Goal: Information Seeking & Learning: Check status

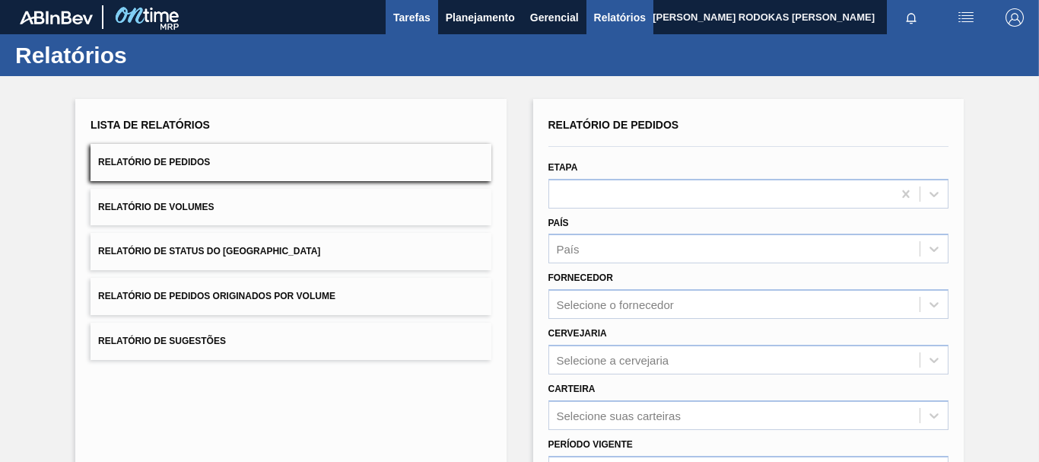
click at [423, 17] on span "Tarefas" at bounding box center [411, 17] width 37 height 18
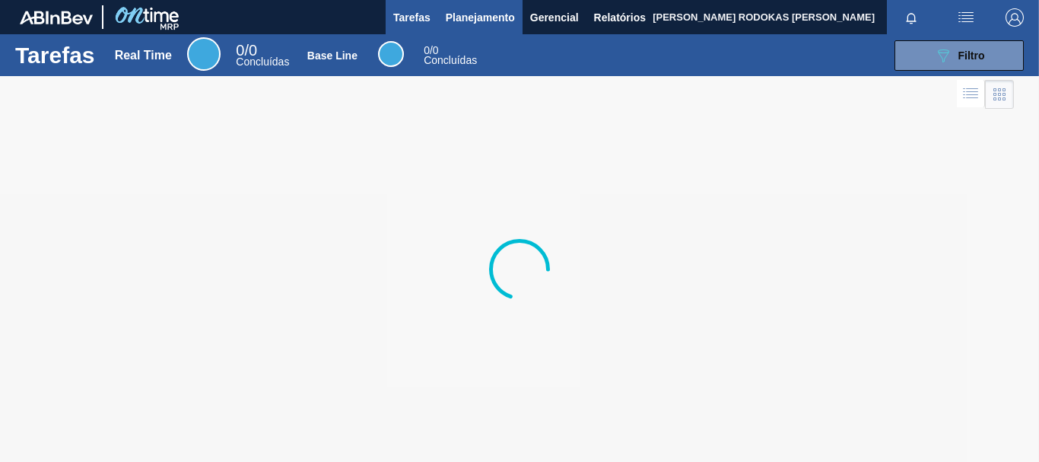
click at [463, 23] on span "Planejamento" at bounding box center [480, 17] width 69 height 18
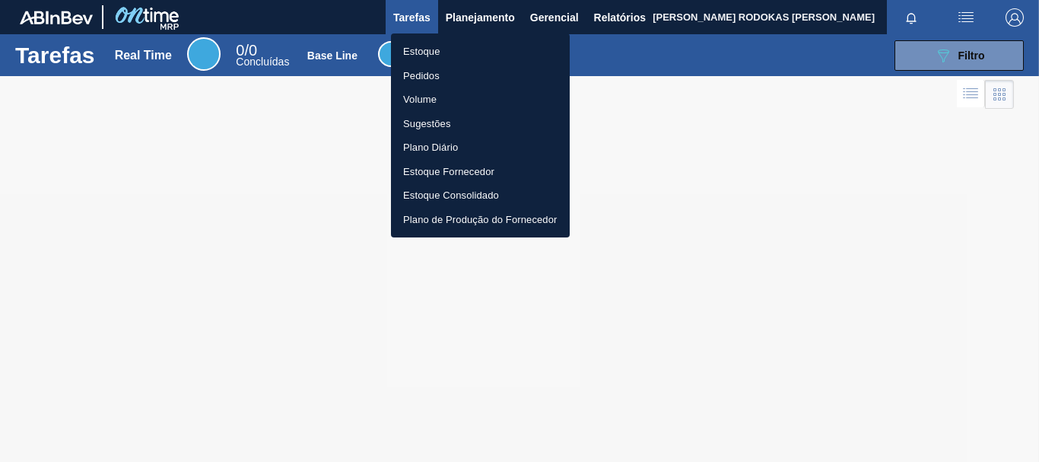
click at [453, 48] on li "Estoque" at bounding box center [480, 52] width 179 height 24
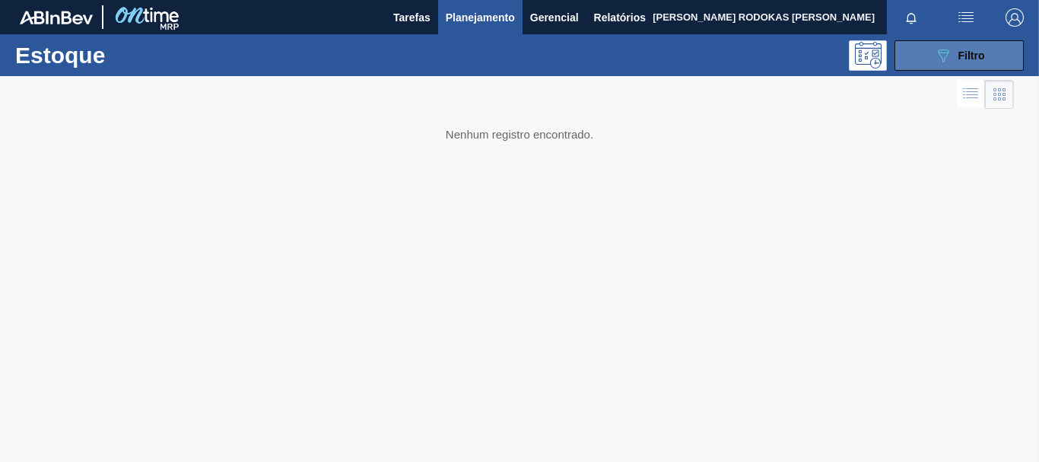
click at [953, 70] on button "089F7B8B-B2A5-4AFE-B5C0-19BA573D28AC Filtro" at bounding box center [959, 55] width 129 height 30
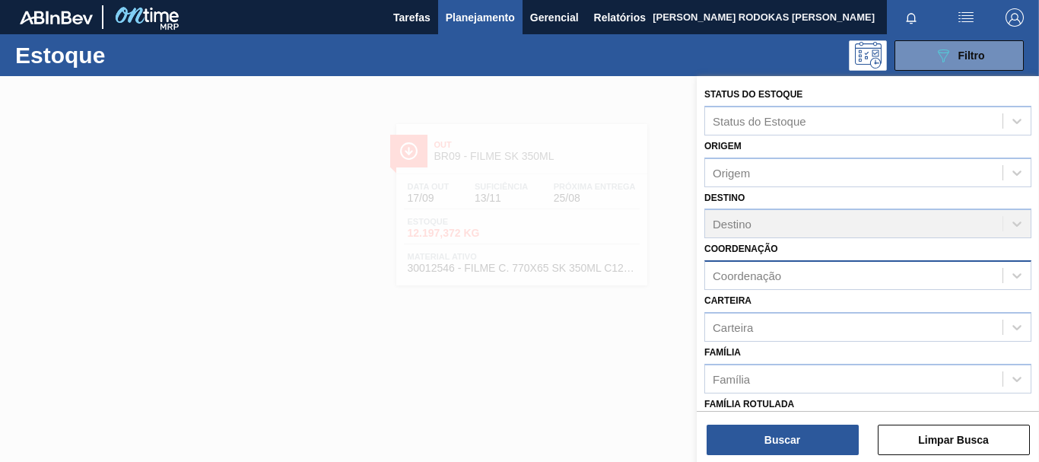
scroll to position [152, 0]
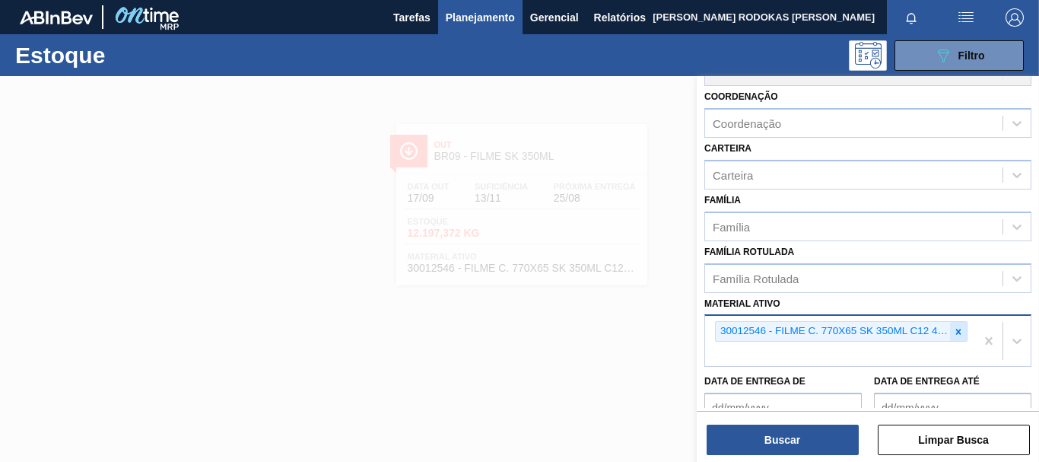
click at [954, 331] on icon at bounding box center [959, 331] width 11 height 11
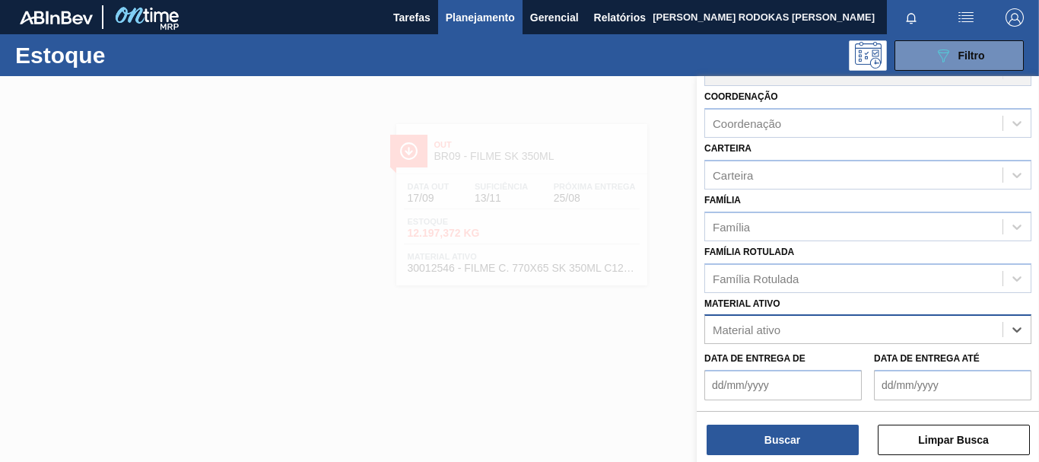
paste ativo "30002598"
type ativo "30002598"
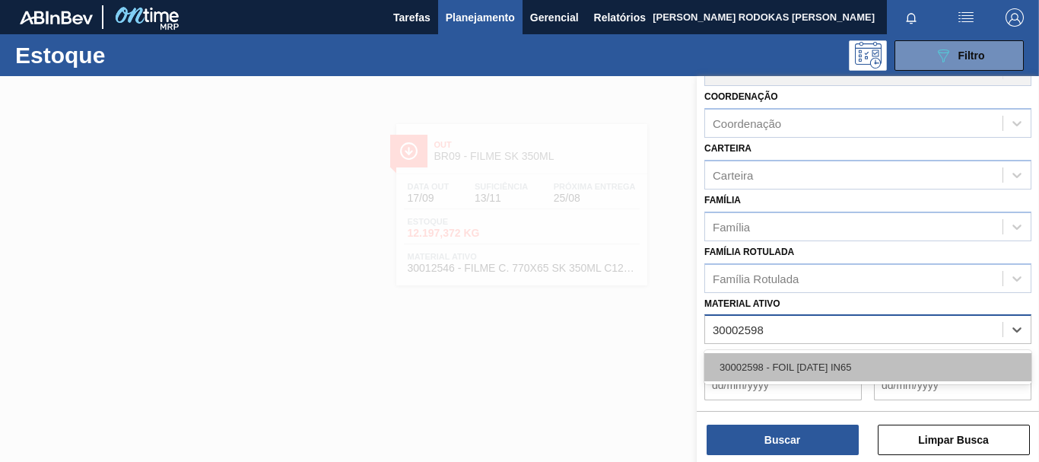
click at [918, 354] on div "30002598 - FOIL BC 600 IN65" at bounding box center [868, 367] width 327 height 28
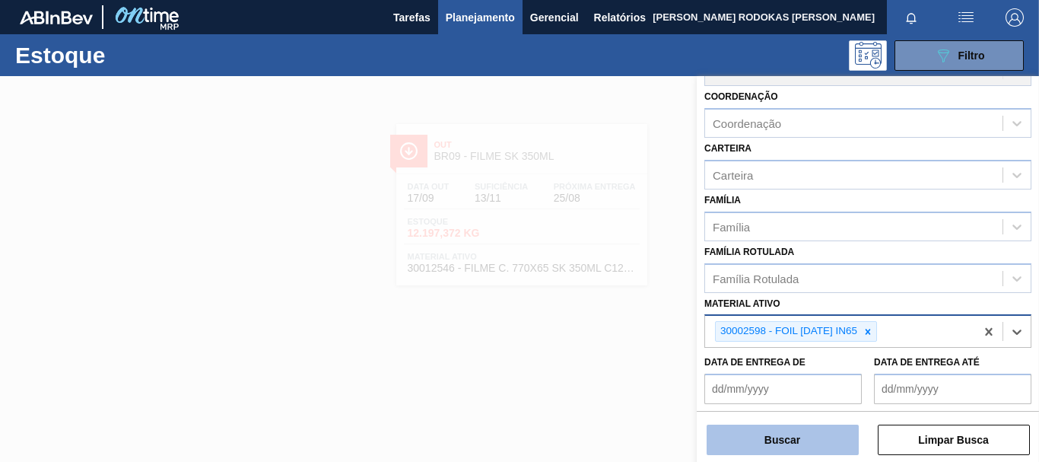
click at [785, 445] on button "Buscar" at bounding box center [783, 440] width 152 height 30
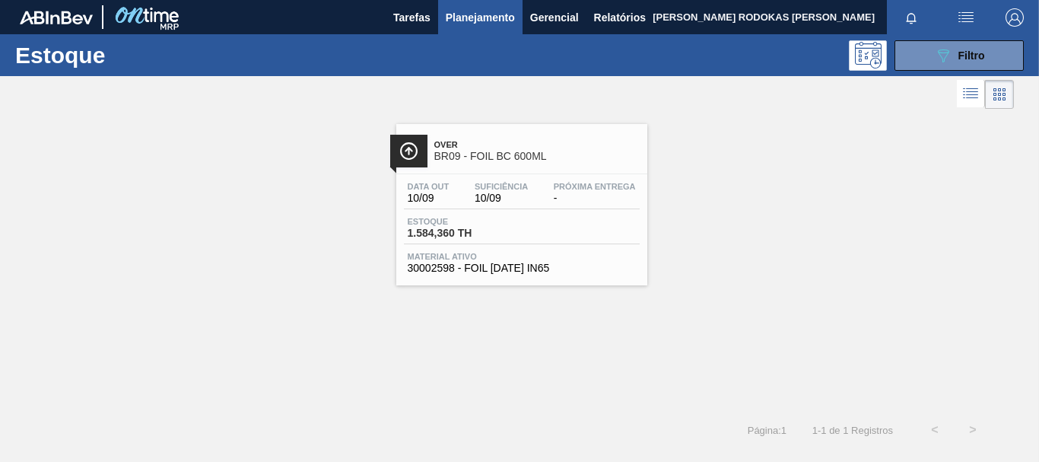
click at [483, 224] on span "Estoque" at bounding box center [461, 221] width 107 height 9
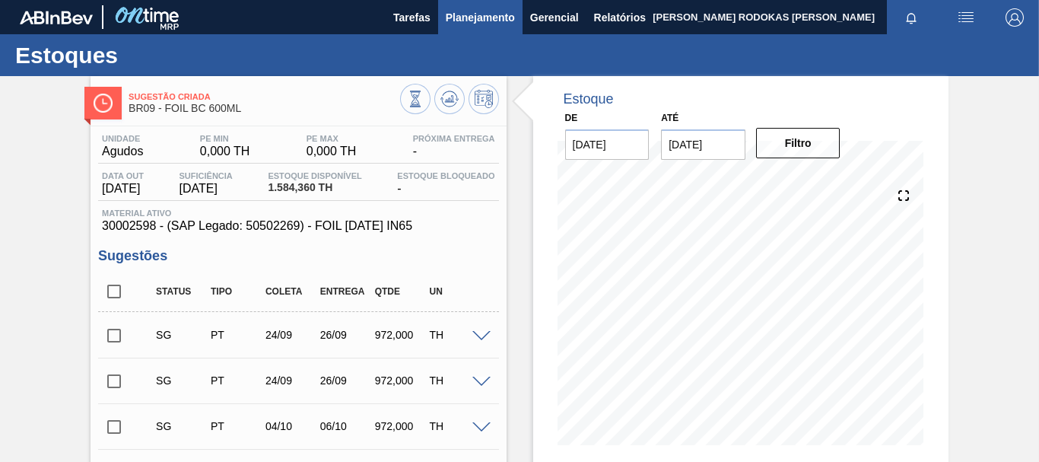
click at [483, 26] on span "Planejamento" at bounding box center [480, 17] width 69 height 18
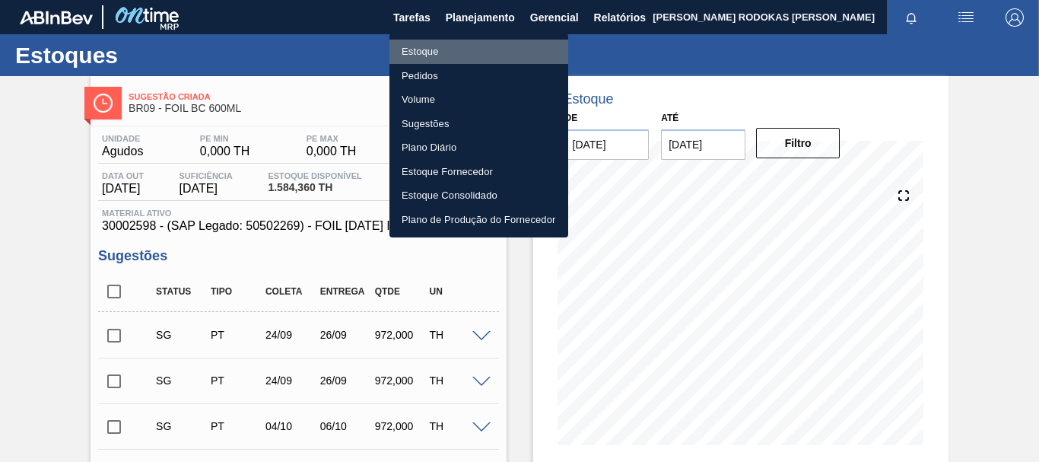
click at [477, 52] on li "Estoque" at bounding box center [479, 52] width 179 height 24
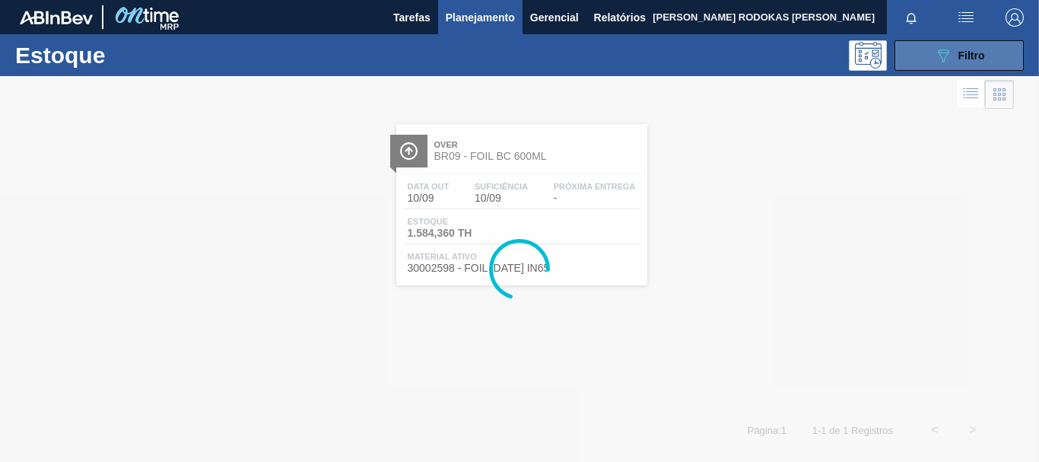
click at [959, 50] on span "Filtro" at bounding box center [972, 55] width 27 height 12
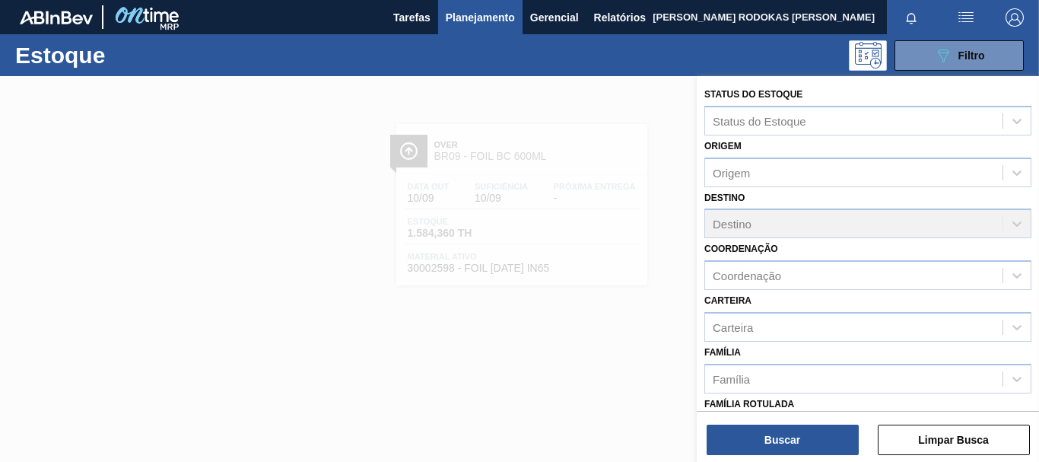
scroll to position [269, 0]
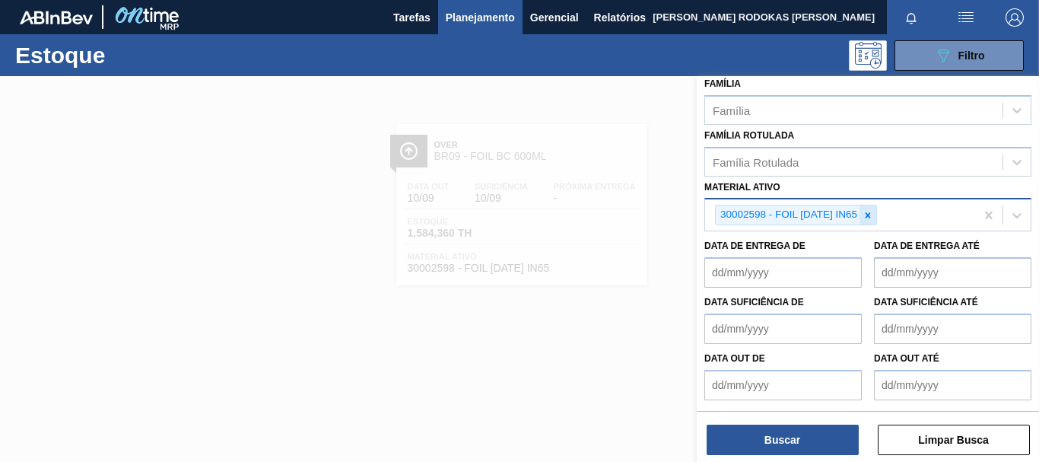
click at [871, 214] on icon at bounding box center [868, 214] width 5 height 5
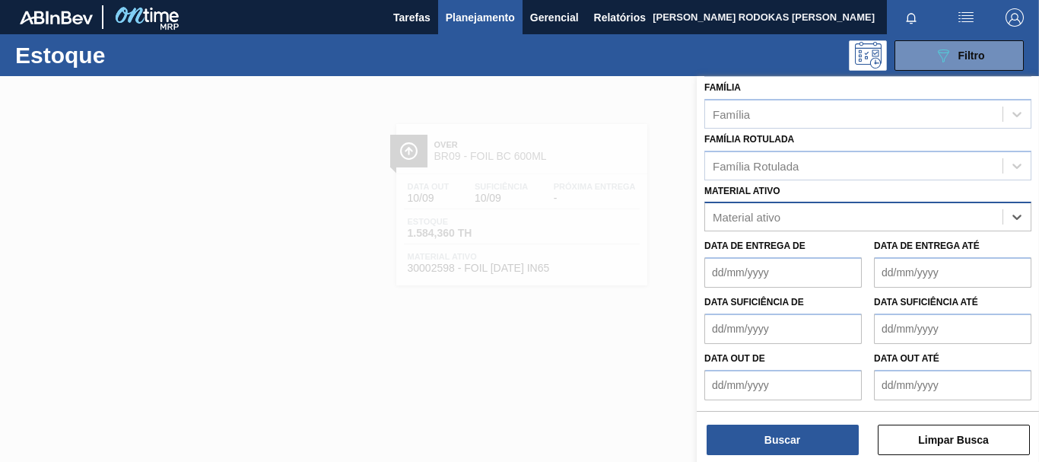
paste ativo "30012535"
type ativo "30012535"
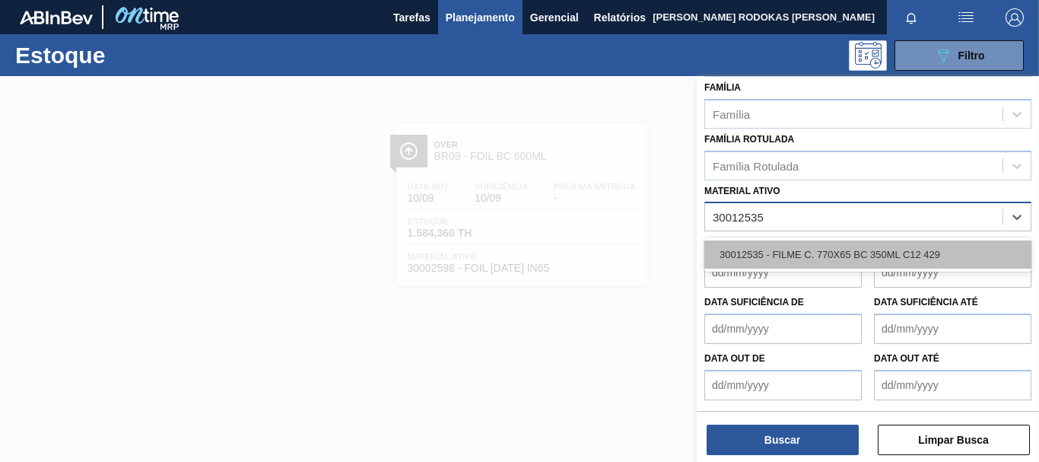
click at [864, 244] on div "30012535 - FILME C. 770X65 BC 350ML C12 429" at bounding box center [868, 254] width 327 height 28
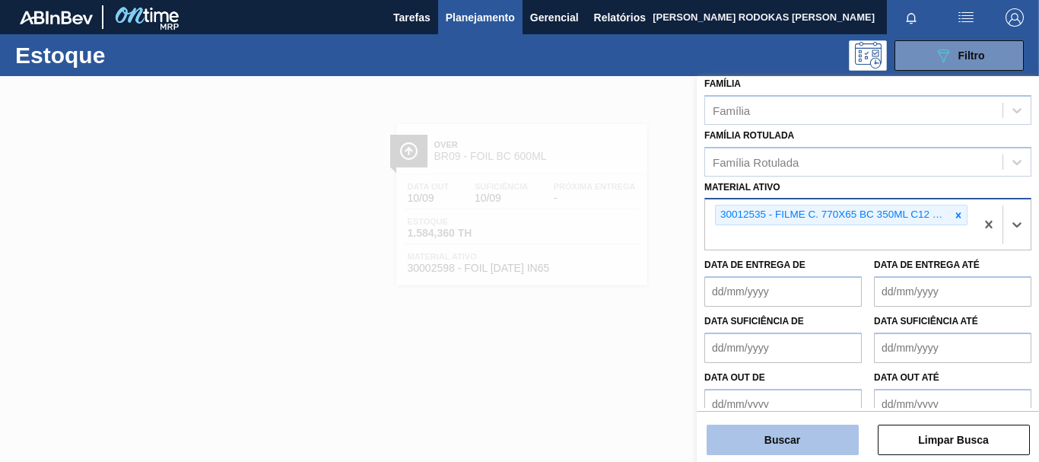
click at [832, 426] on button "Buscar" at bounding box center [783, 440] width 152 height 30
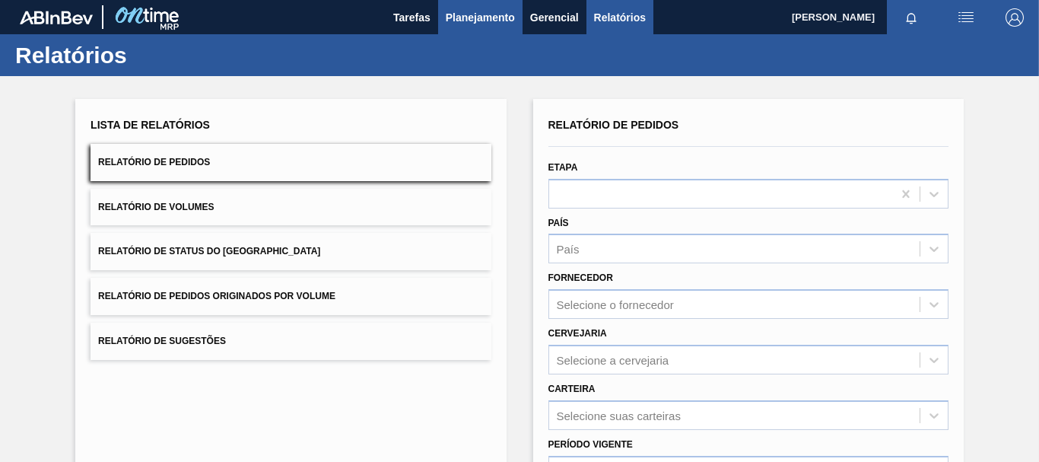
click at [476, 4] on button "Planejamento" at bounding box center [480, 17] width 84 height 34
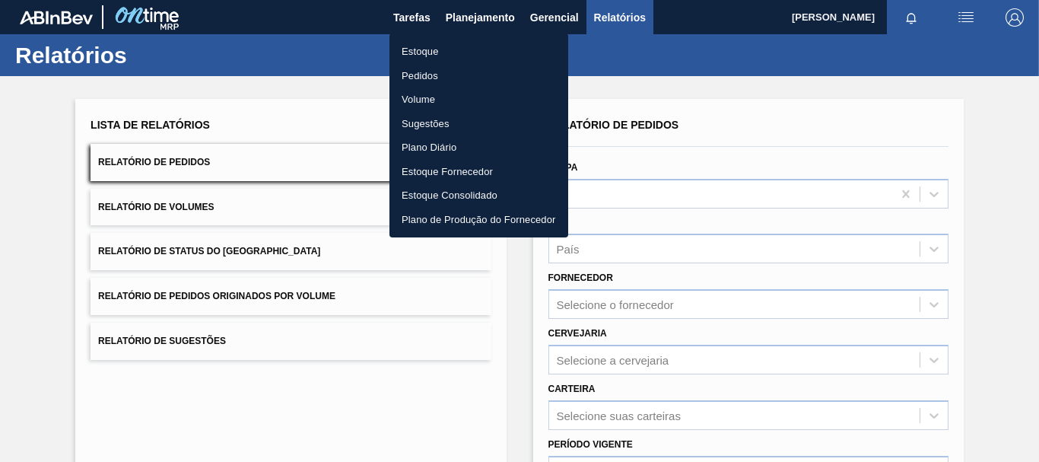
click at [444, 47] on li "Estoque" at bounding box center [479, 52] width 179 height 24
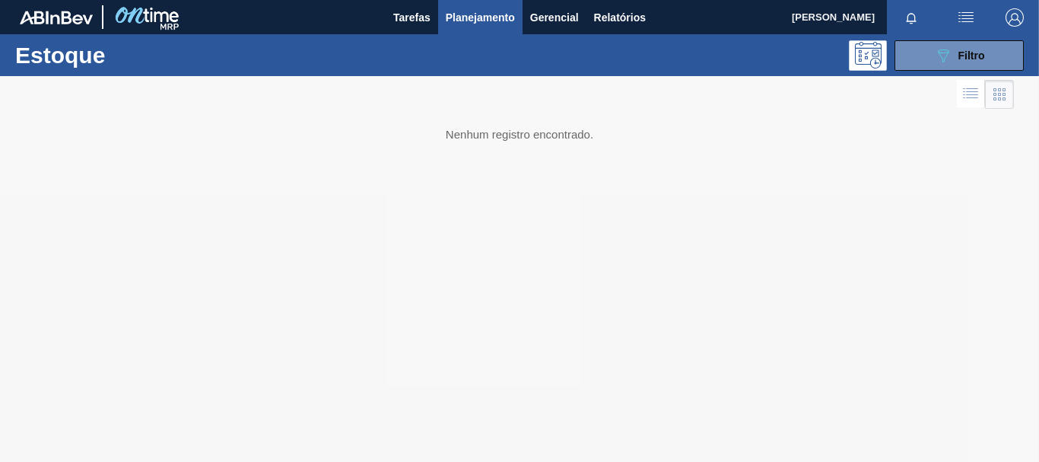
click at [927, 71] on div "Estoque 089F7B8B-B2A5-4AFE-B5C0-19BA573D28AC Filtro" at bounding box center [519, 55] width 1039 height 42
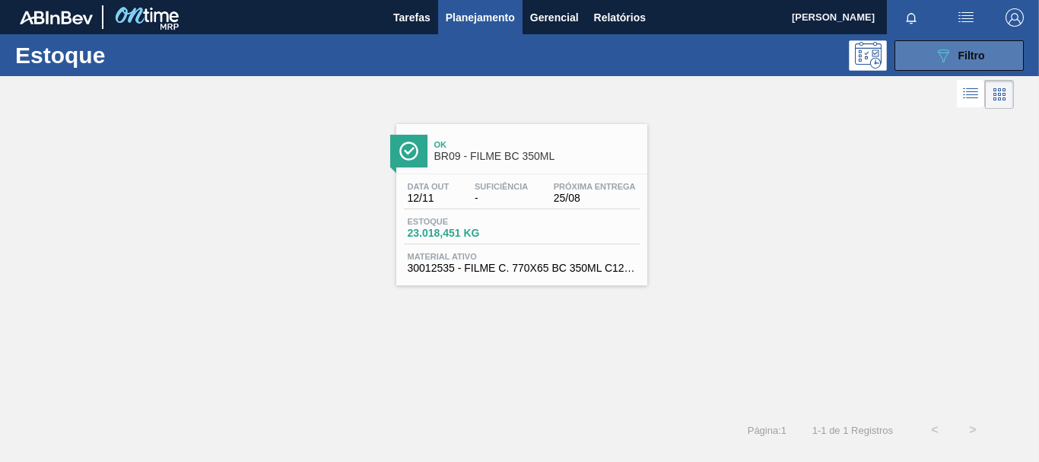
click at [925, 56] on button "089F7B8B-B2A5-4AFE-B5C0-19BA573D28AC Filtro" at bounding box center [959, 55] width 129 height 30
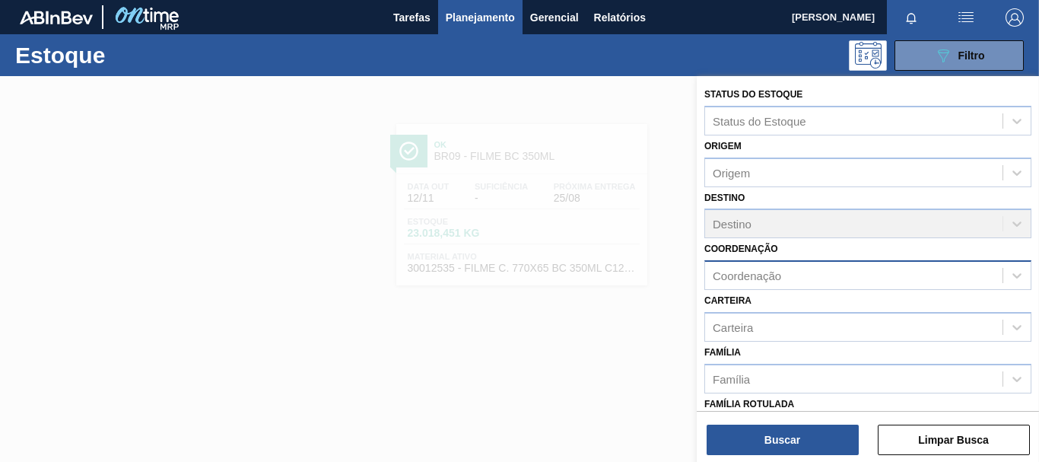
scroll to position [288, 0]
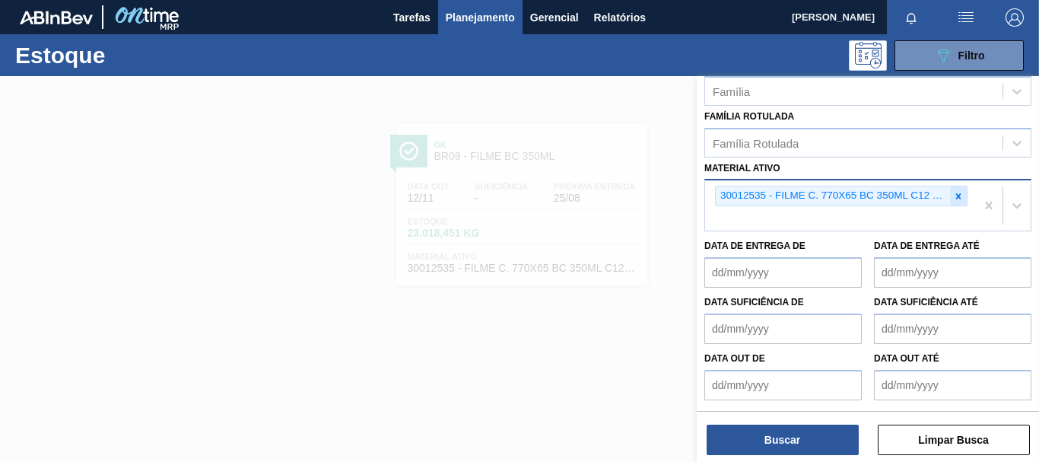
click at [960, 196] on icon at bounding box center [959, 196] width 11 height 11
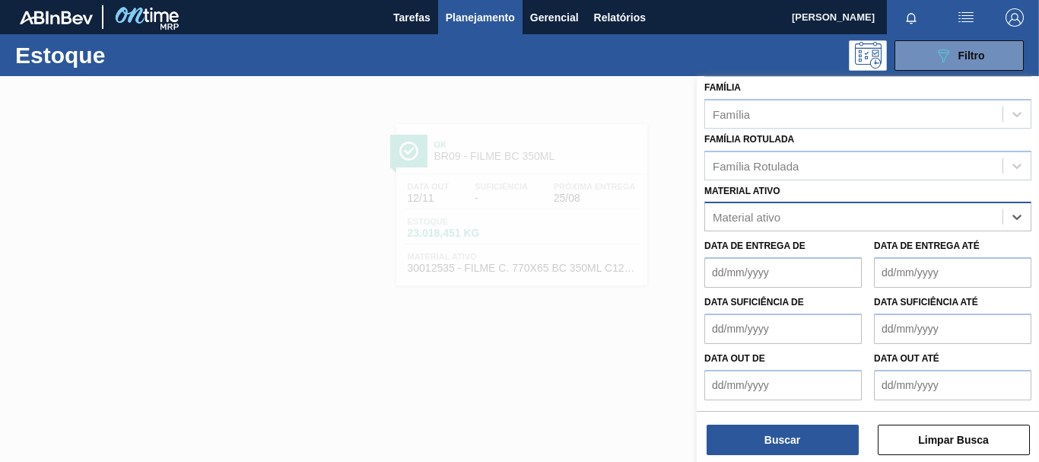
paste ativo "30012546"
type ativo "30012546"
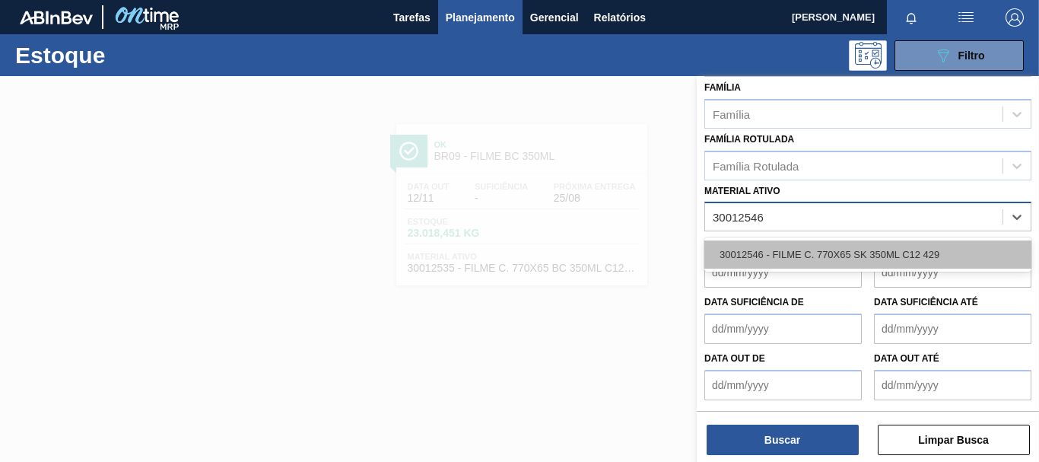
click at [771, 251] on div "30012546 - FILME C. 770X65 SK 350ML C12 429" at bounding box center [868, 254] width 327 height 28
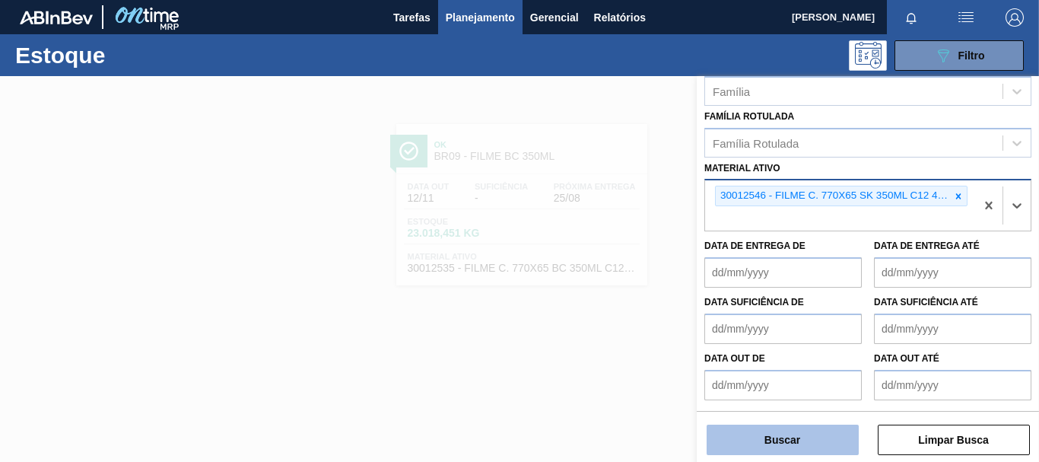
click at [765, 429] on button "Buscar" at bounding box center [783, 440] width 152 height 30
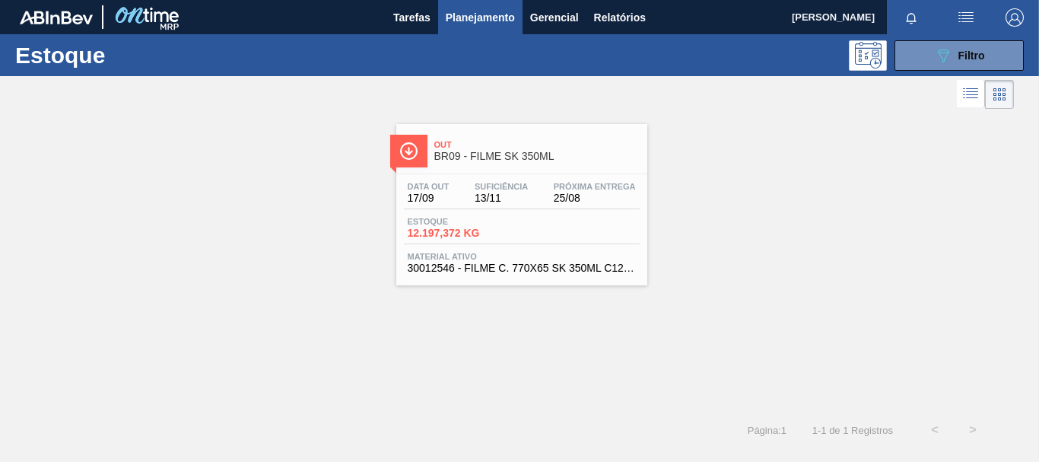
click at [544, 200] on div "Data [DATE] Suficiência 13/11 Próxima Entrega 25/08" at bounding box center [522, 195] width 236 height 27
click at [947, 53] on icon at bounding box center [943, 55] width 11 height 13
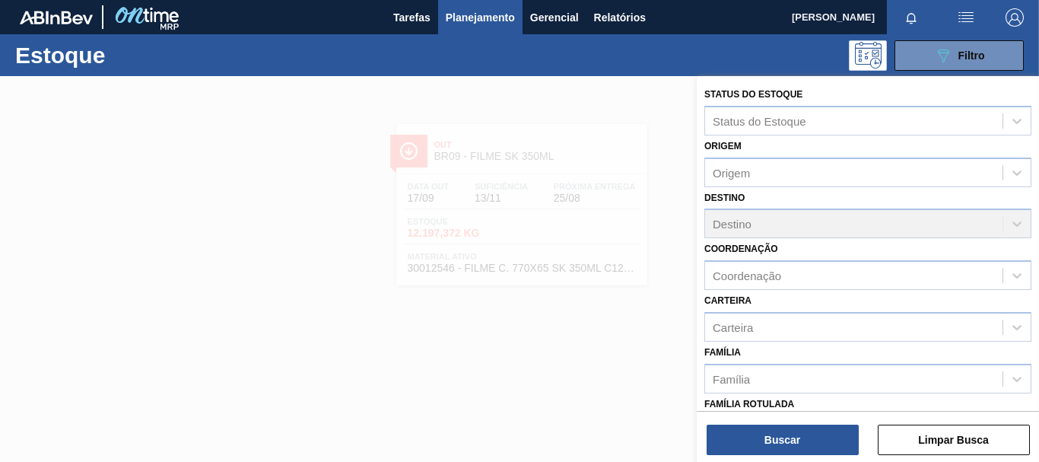
scroll to position [228, 0]
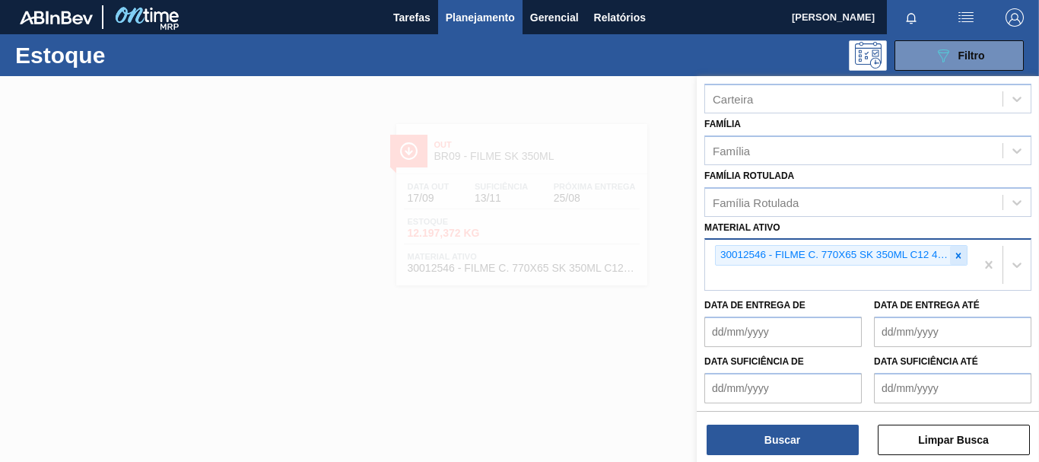
click at [959, 256] on icon at bounding box center [959, 255] width 11 height 11
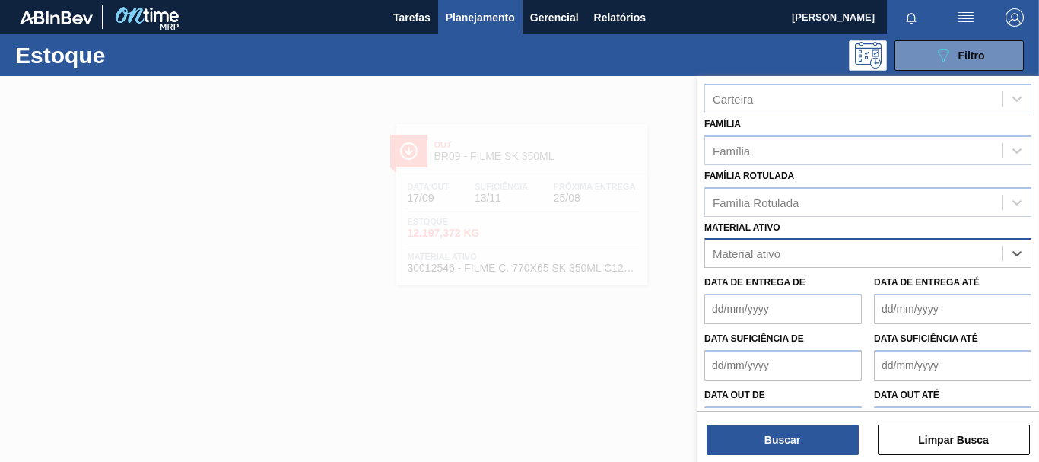
paste ativo "30002973"
type ativo "30002973"
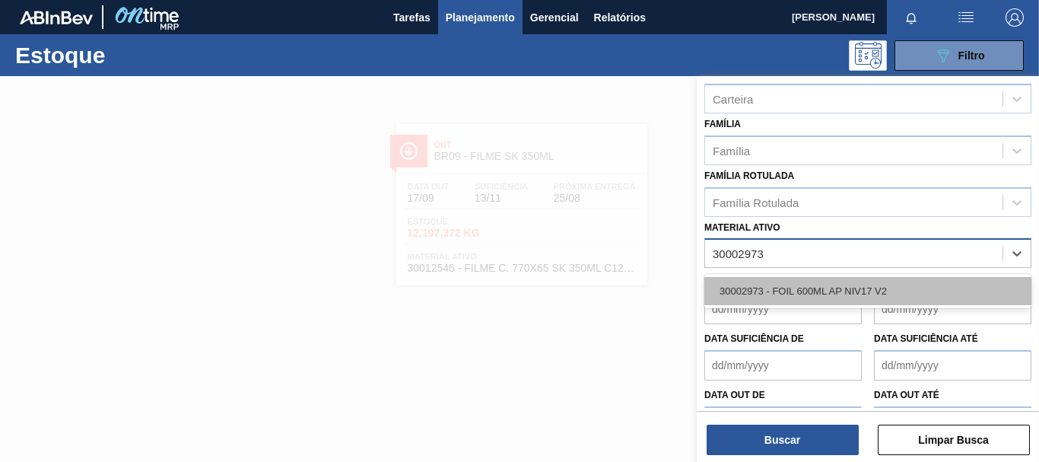
click at [875, 304] on div "30002973 - FOIL 600ML AP NIV17 V2" at bounding box center [868, 291] width 327 height 28
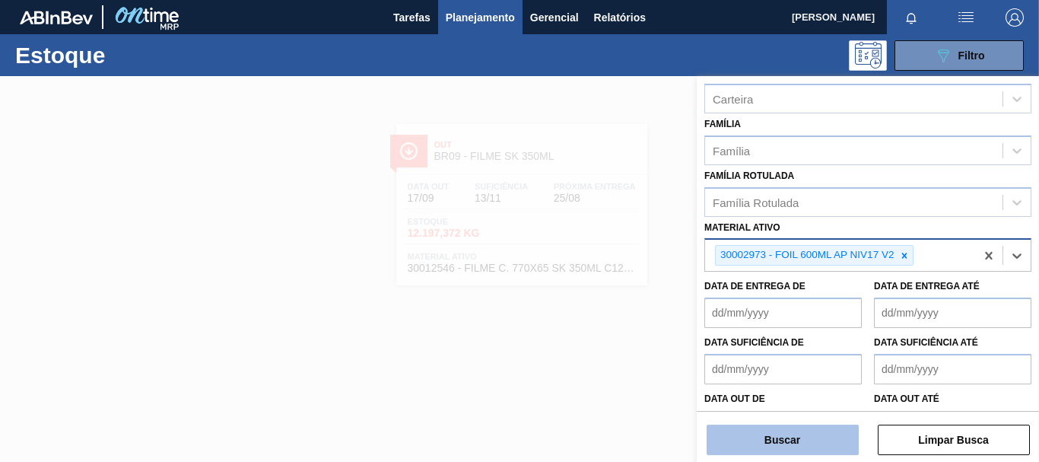
click at [752, 454] on button "Buscar" at bounding box center [783, 440] width 152 height 30
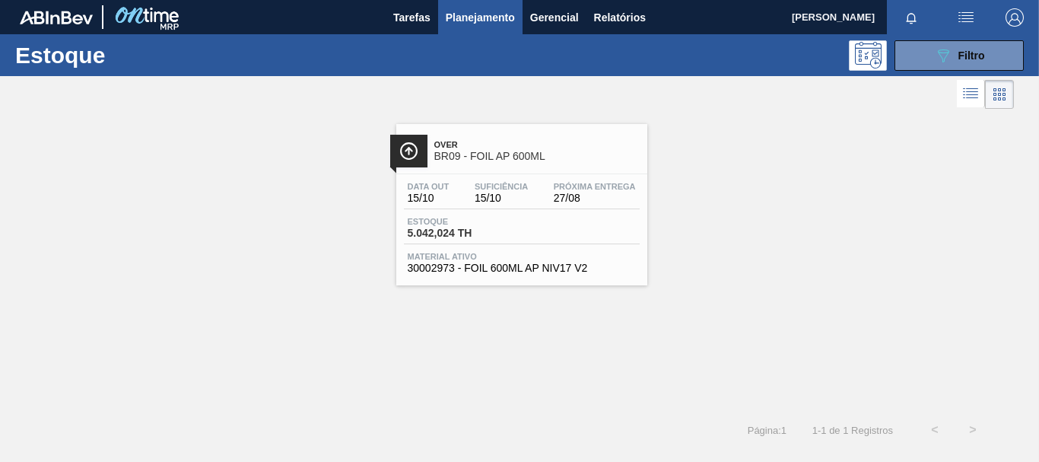
click at [482, 186] on span "Suficiência" at bounding box center [501, 186] width 53 height 9
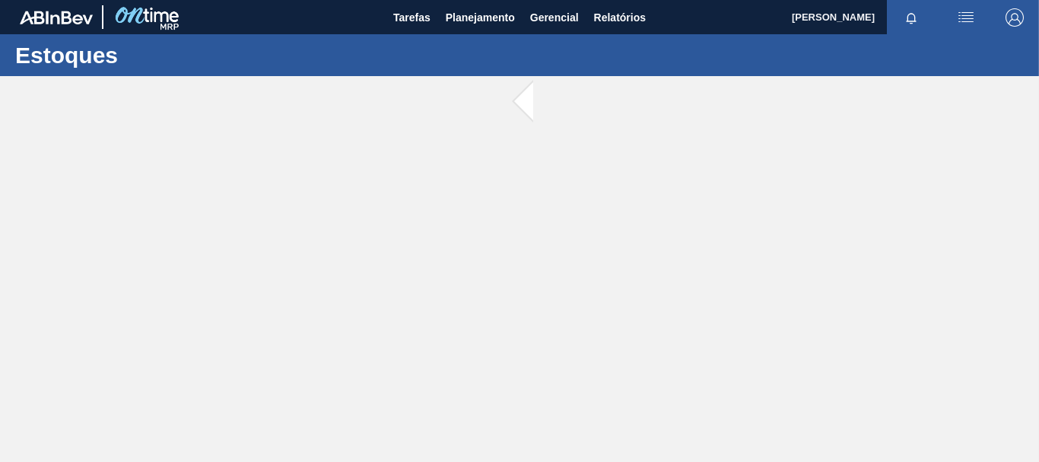
click at [540, 100] on span at bounding box center [542, 102] width 19 height 52
click at [533, 104] on span at bounding box center [542, 102] width 19 height 52
click at [524, 109] on div at bounding box center [519, 269] width 1039 height 386
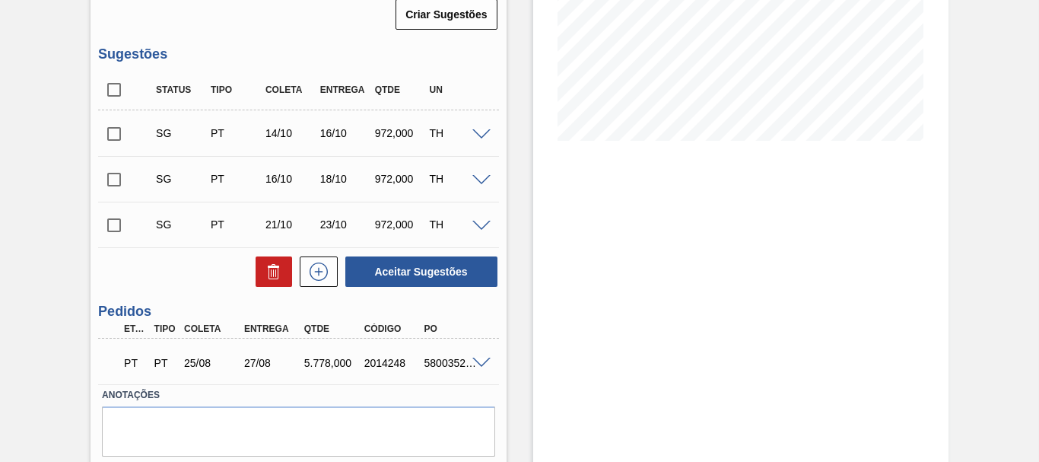
scroll to position [352, 0]
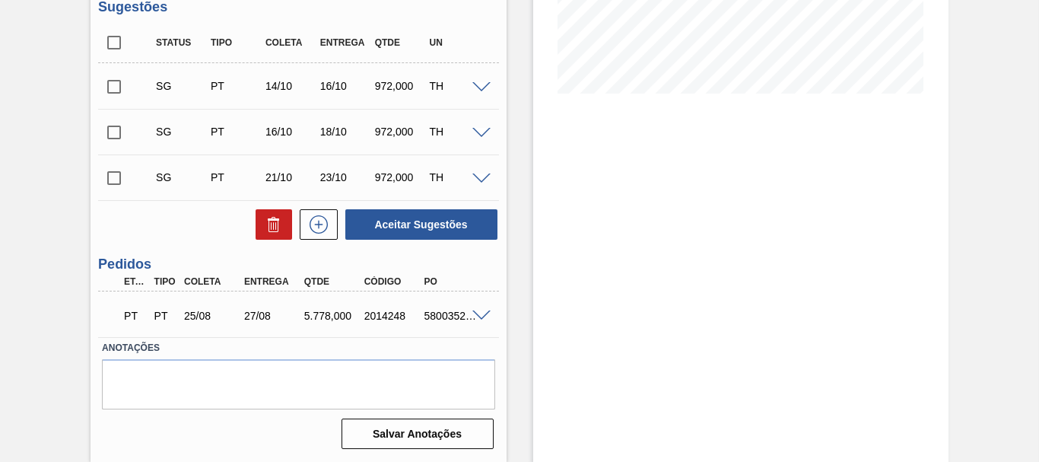
click at [482, 313] on span at bounding box center [482, 315] width 18 height 11
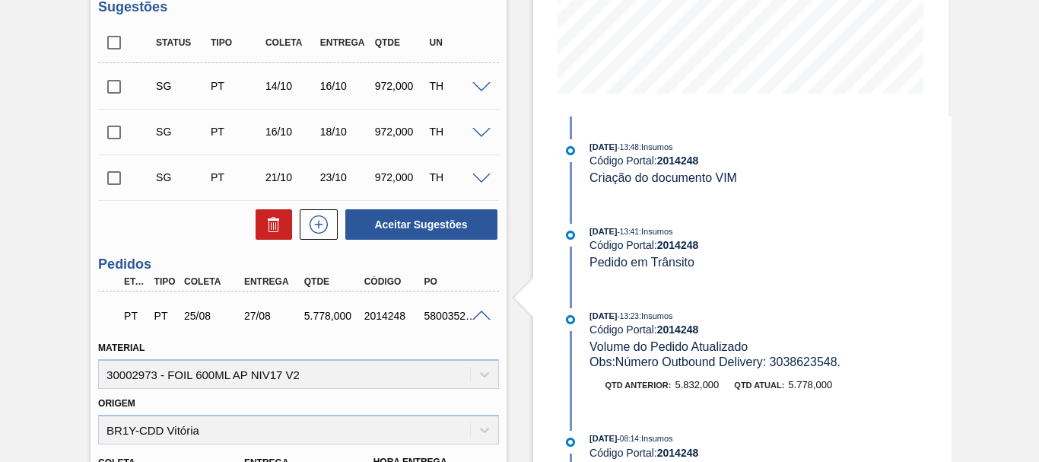
scroll to position [0, 0]
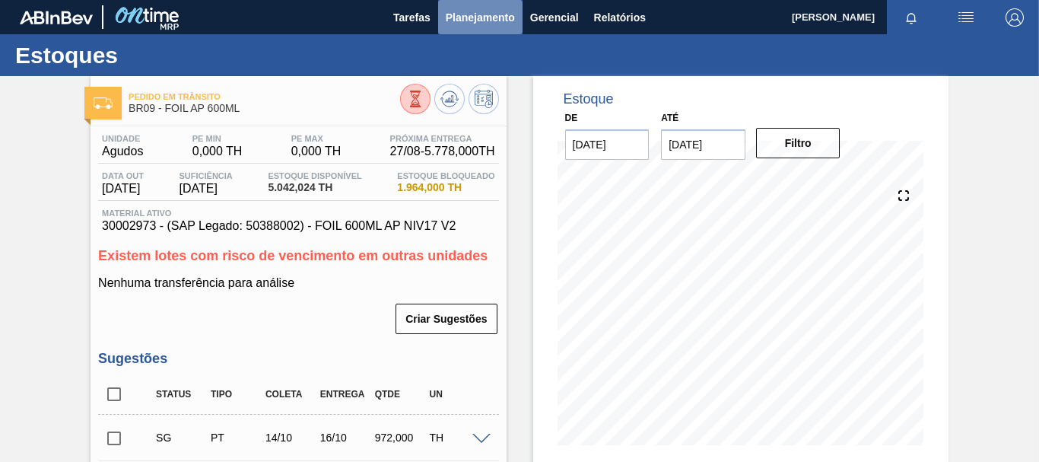
click at [475, 6] on button "Planejamento" at bounding box center [480, 17] width 84 height 34
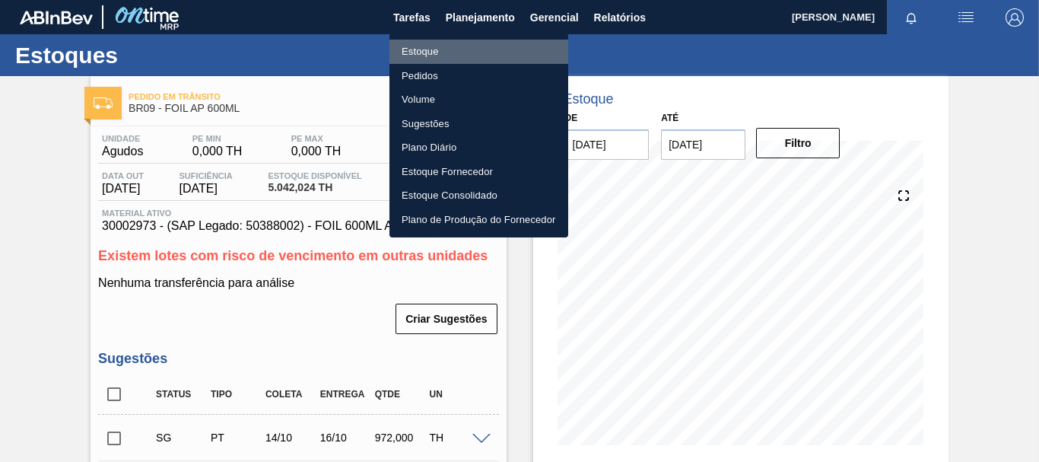
click at [463, 53] on li "Estoque" at bounding box center [479, 52] width 179 height 24
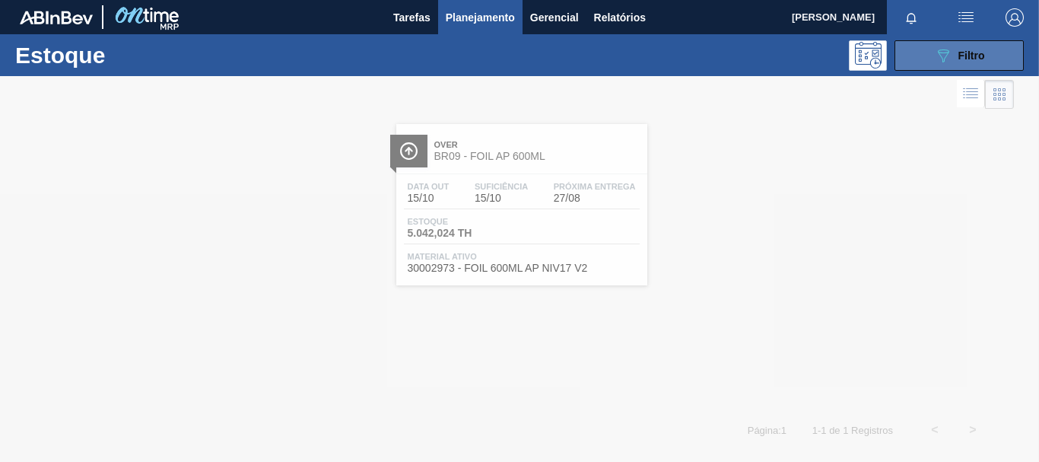
click at [963, 65] on button "089F7B8B-B2A5-4AFE-B5C0-19BA573D28AC Filtro" at bounding box center [959, 55] width 129 height 30
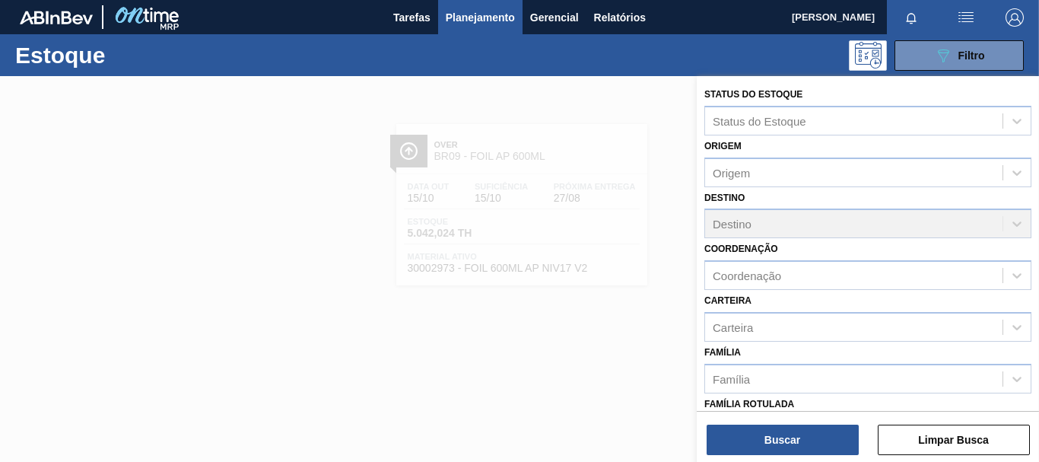
scroll to position [269, 0]
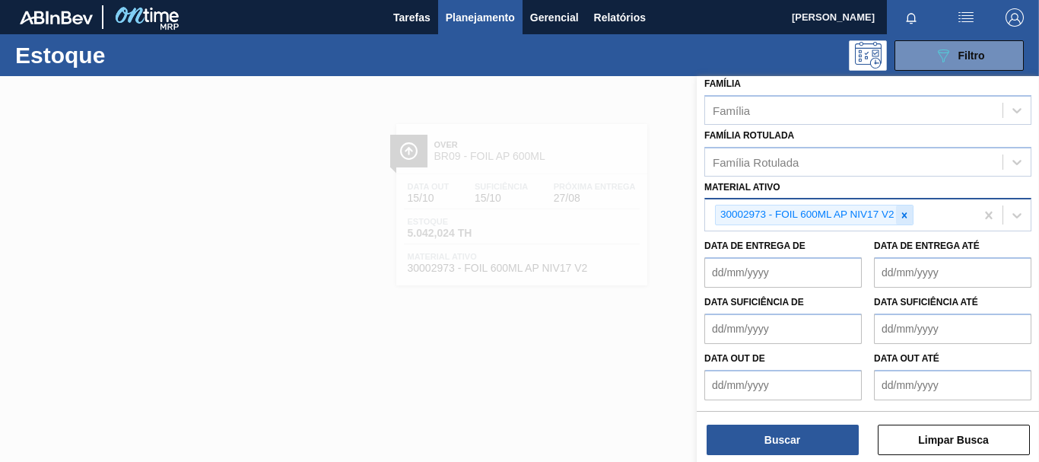
click at [903, 221] on div at bounding box center [904, 214] width 17 height 19
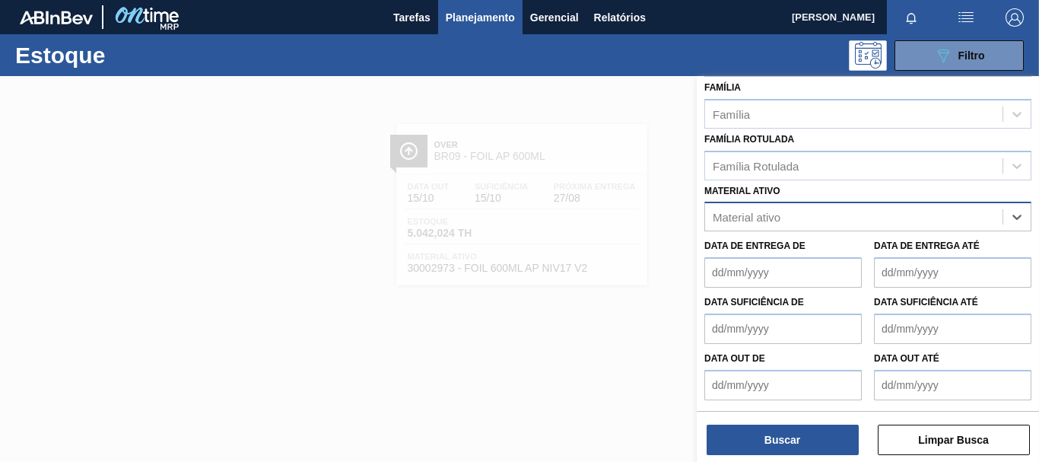
paste ativo "20005476"
type ativo "20005476"
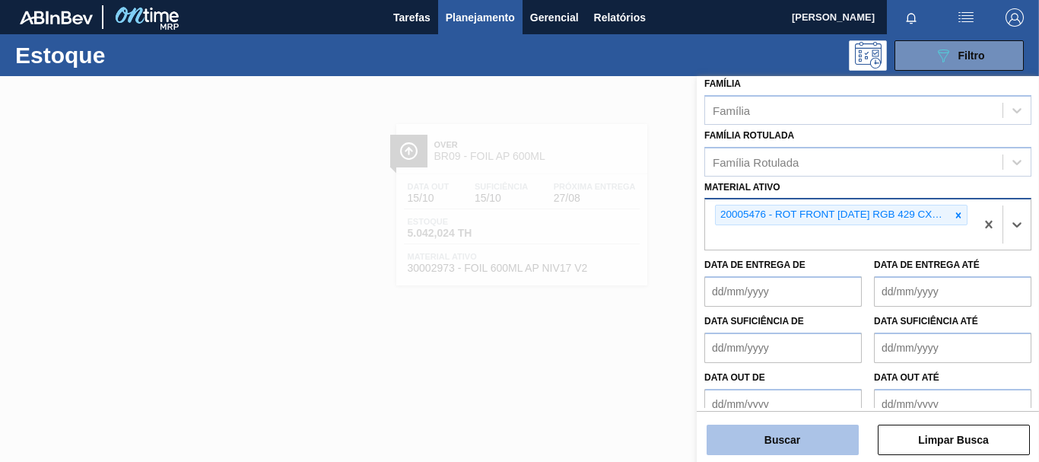
click at [772, 437] on button "Buscar" at bounding box center [783, 440] width 152 height 30
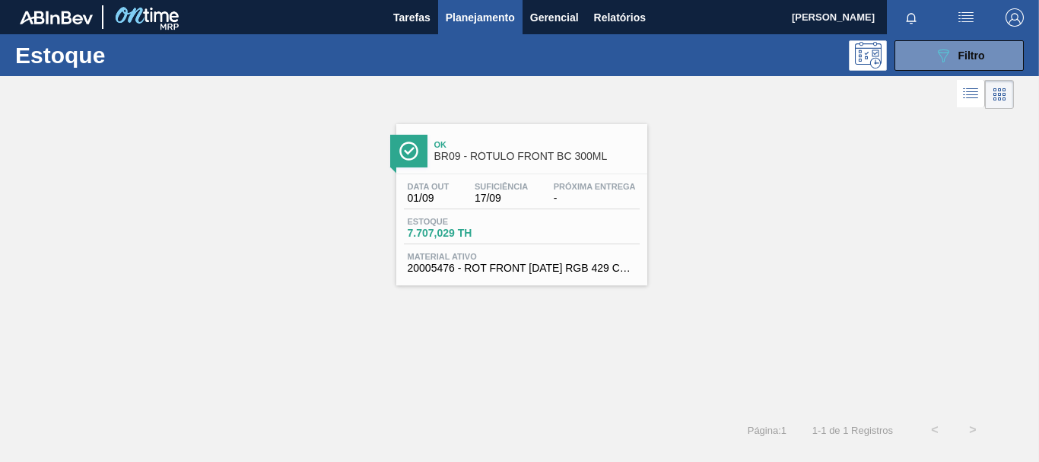
click at [569, 203] on span "-" at bounding box center [595, 198] width 82 height 11
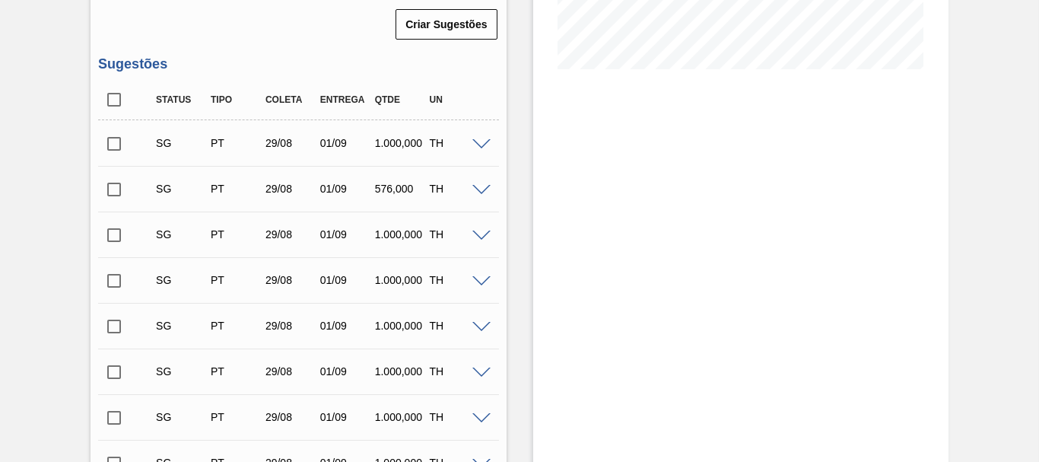
scroll to position [300, 0]
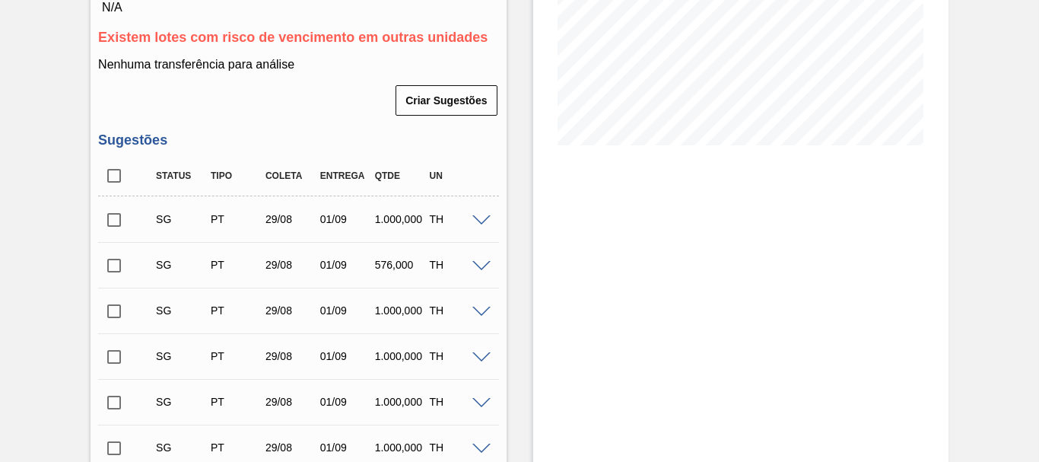
click at [298, 237] on div "SG PT 29/08 01/09 1.000,000 TH" at bounding box center [298, 219] width 400 height 38
click at [482, 215] on span at bounding box center [482, 220] width 18 height 11
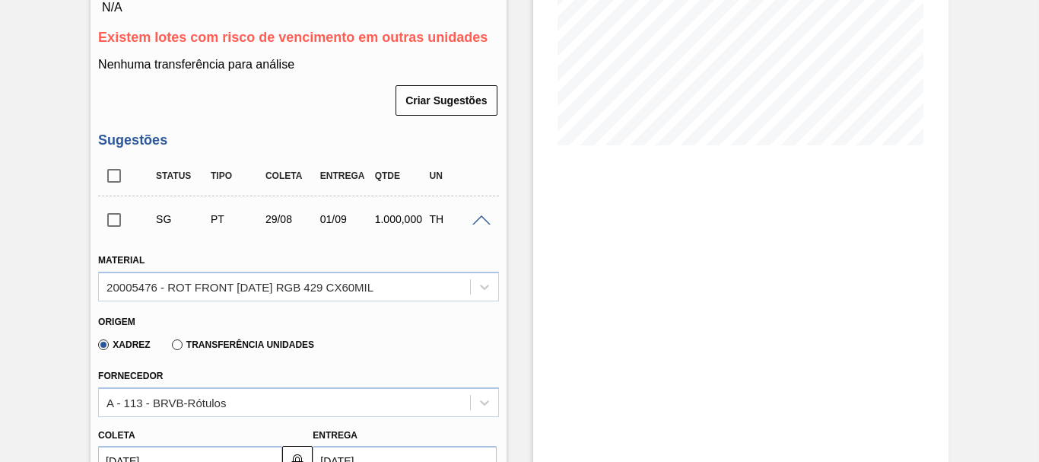
scroll to position [0, 0]
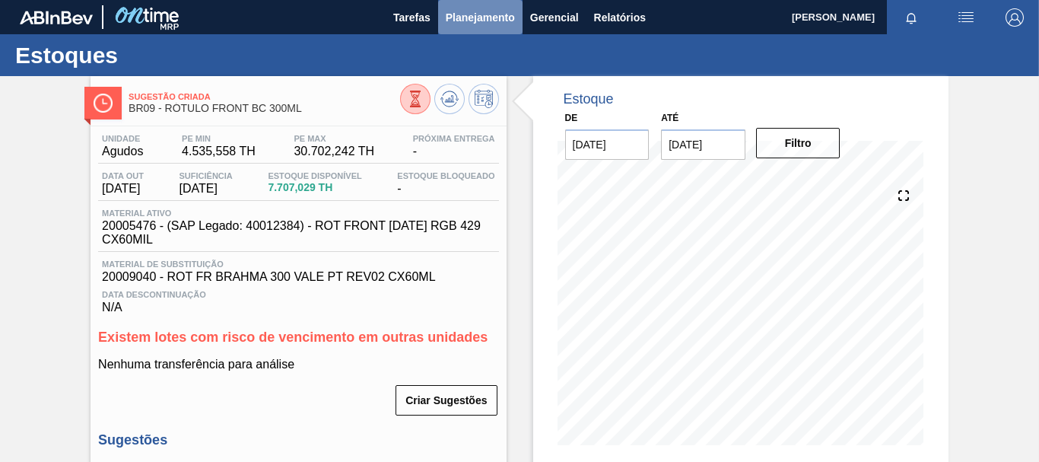
click at [470, 18] on span "Planejamento" at bounding box center [480, 17] width 69 height 18
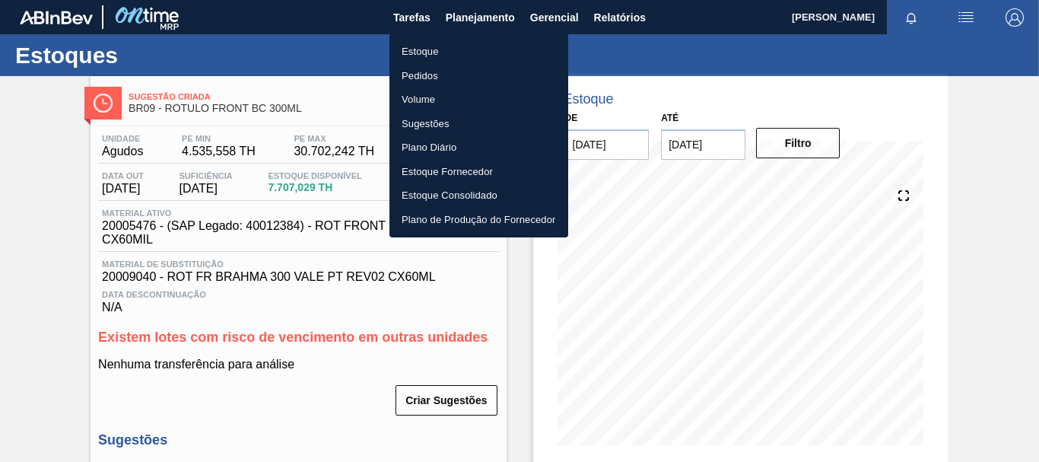
click at [457, 57] on li "Estoque" at bounding box center [479, 52] width 179 height 24
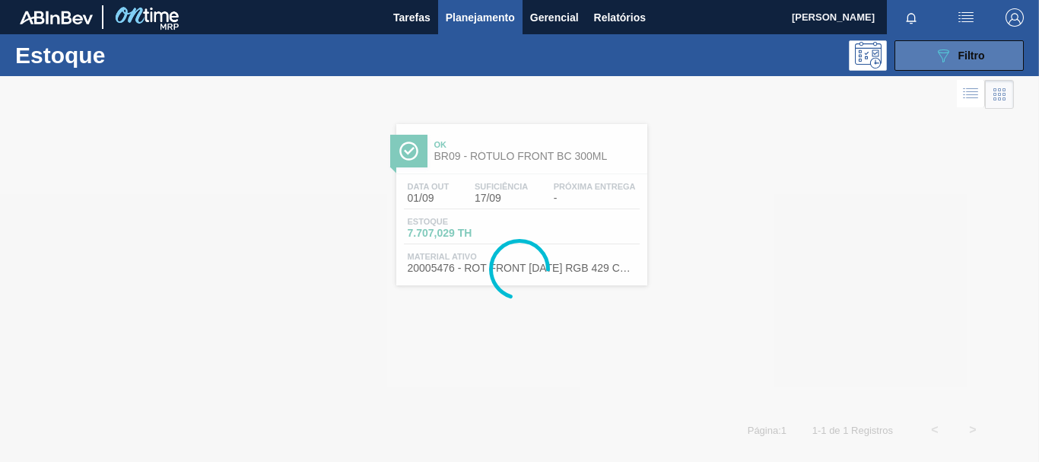
click at [926, 65] on button "089F7B8B-B2A5-4AFE-B5C0-19BA573D28AC Filtro" at bounding box center [959, 55] width 129 height 30
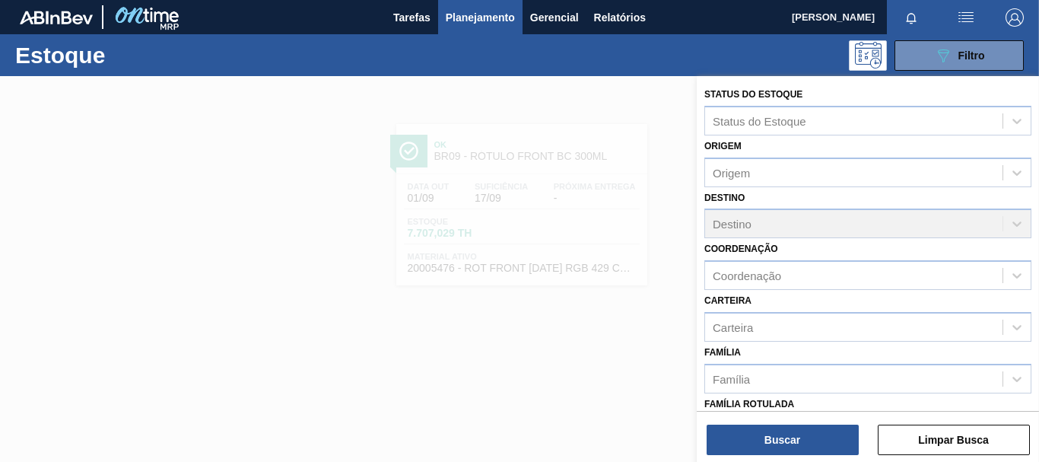
scroll to position [288, 0]
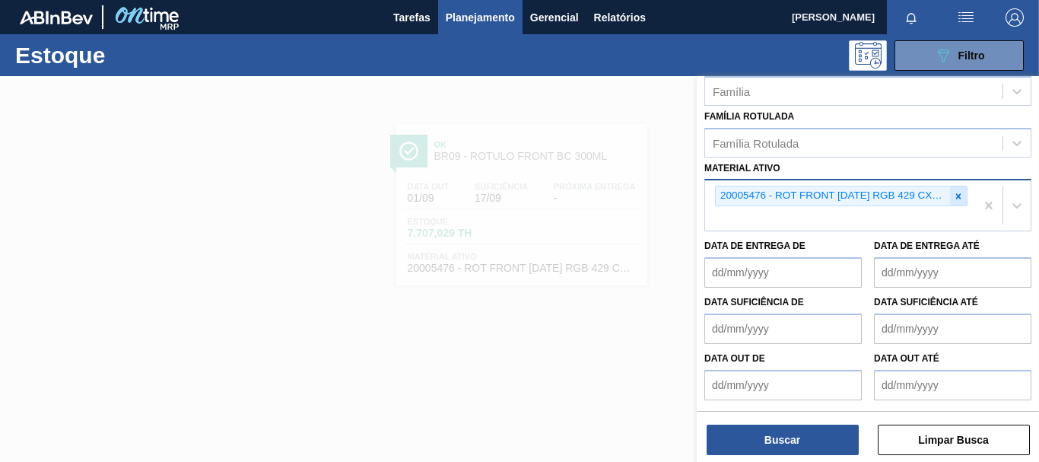
click at [954, 192] on icon at bounding box center [959, 196] width 11 height 11
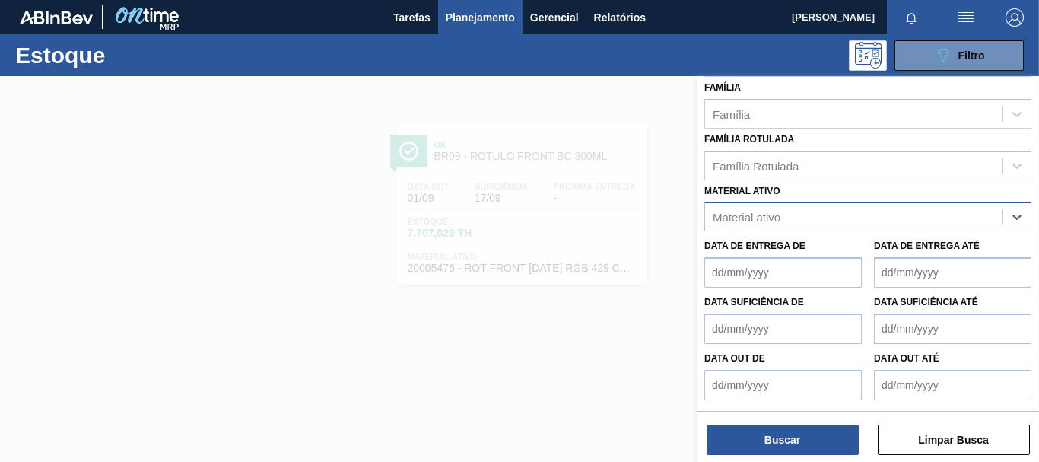
scroll to position [265, 0]
paste ativo "30002266"
type ativo "30002266"
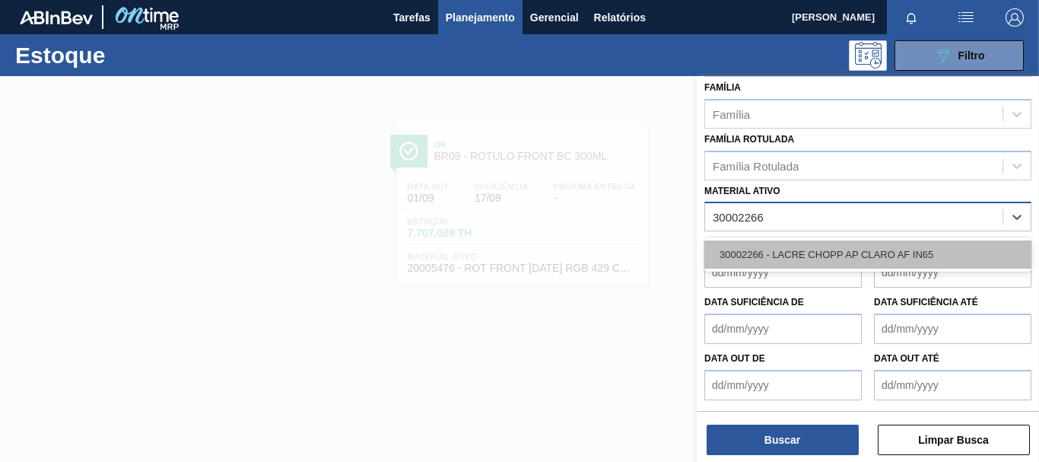
click at [871, 240] on div "30002266 - LACRE CHOPP AP CLARO AF IN65" at bounding box center [868, 254] width 327 height 28
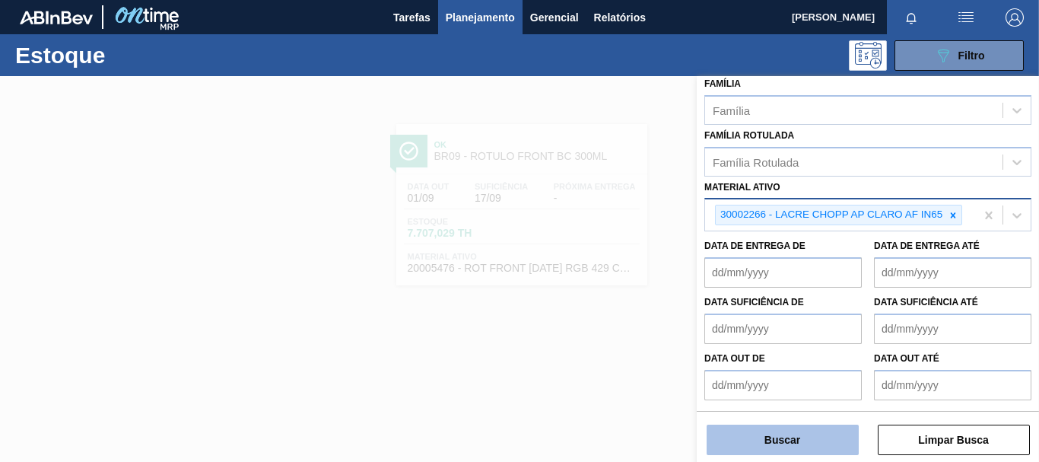
click at [778, 435] on button "Buscar" at bounding box center [783, 440] width 152 height 30
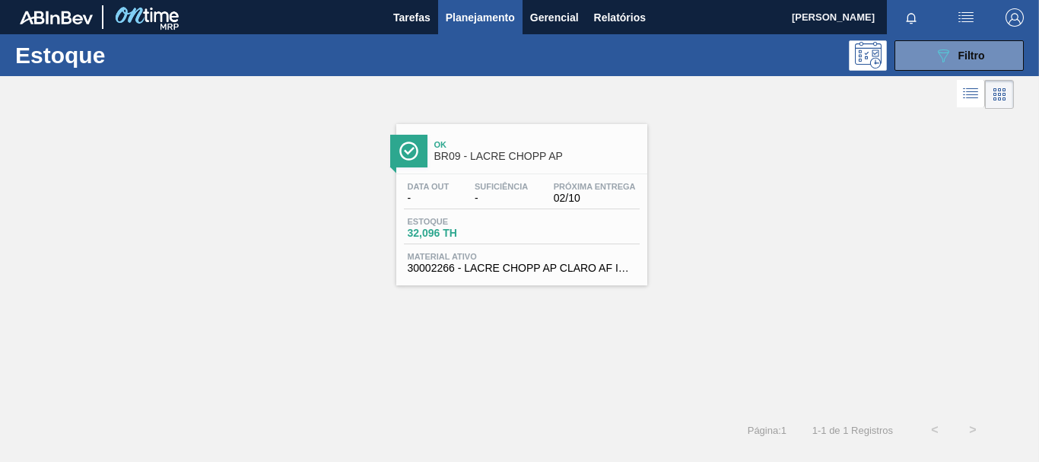
click at [508, 197] on span "-" at bounding box center [501, 198] width 53 height 11
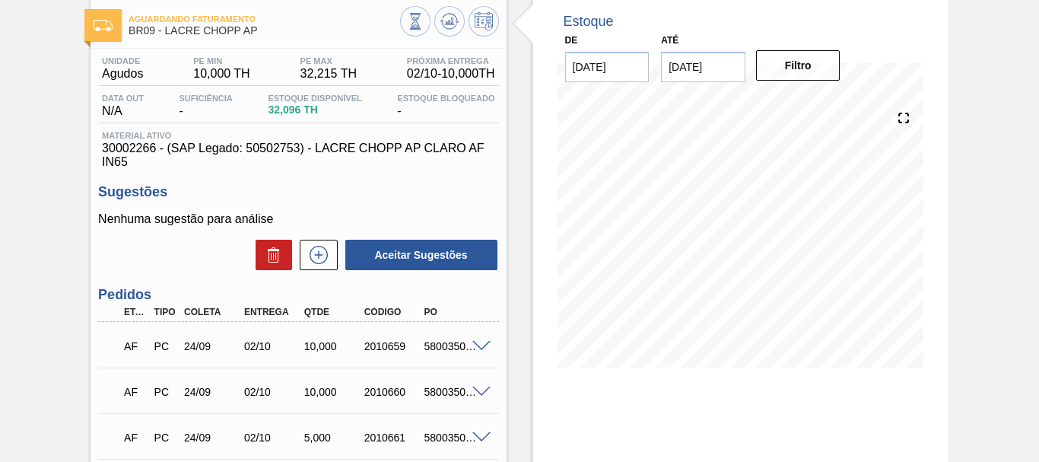
scroll to position [2, 0]
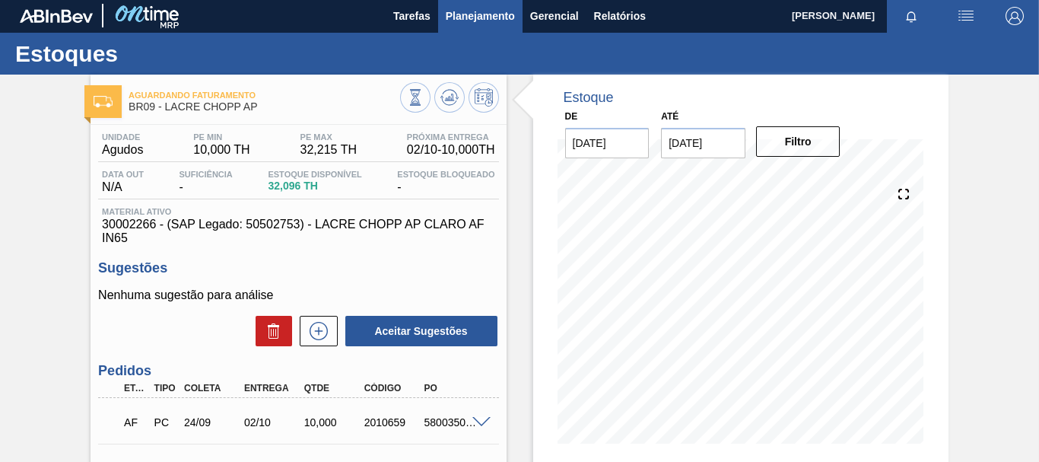
click at [478, 24] on span "Planejamento" at bounding box center [480, 16] width 69 height 18
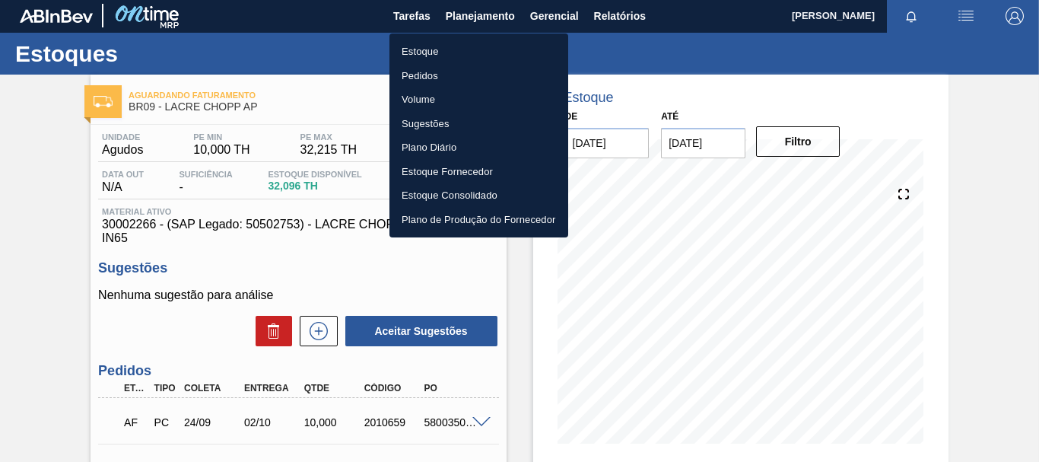
click at [450, 53] on li "Estoque" at bounding box center [479, 52] width 179 height 24
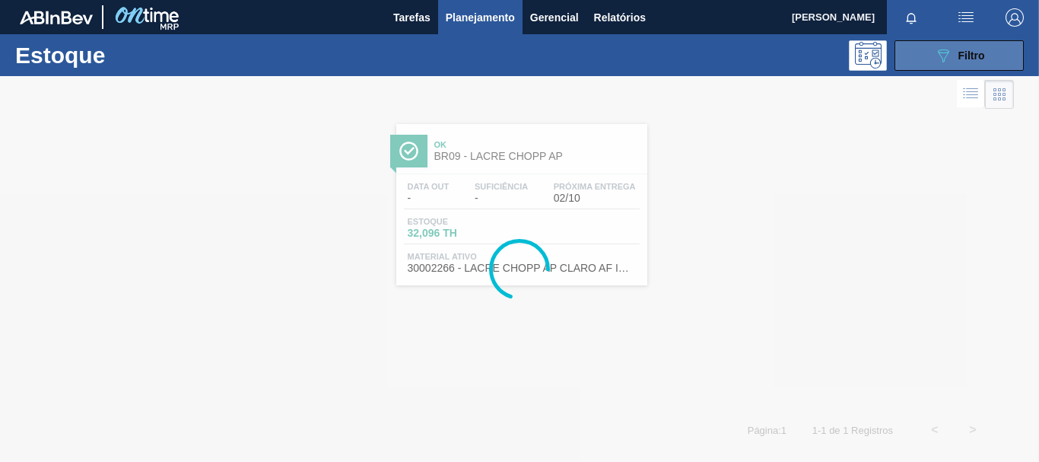
click at [951, 50] on icon "089F7B8B-B2A5-4AFE-B5C0-19BA573D28AC" at bounding box center [943, 55] width 18 height 18
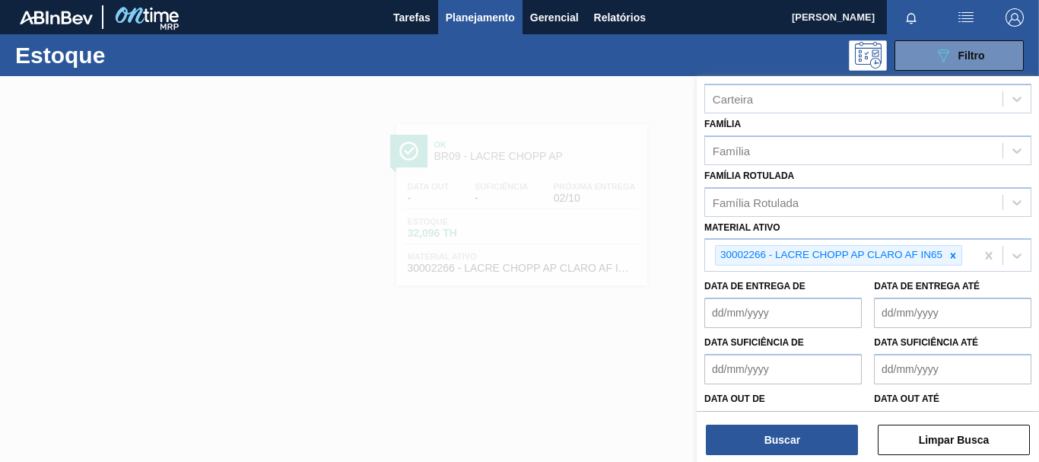
scroll to position [288, 0]
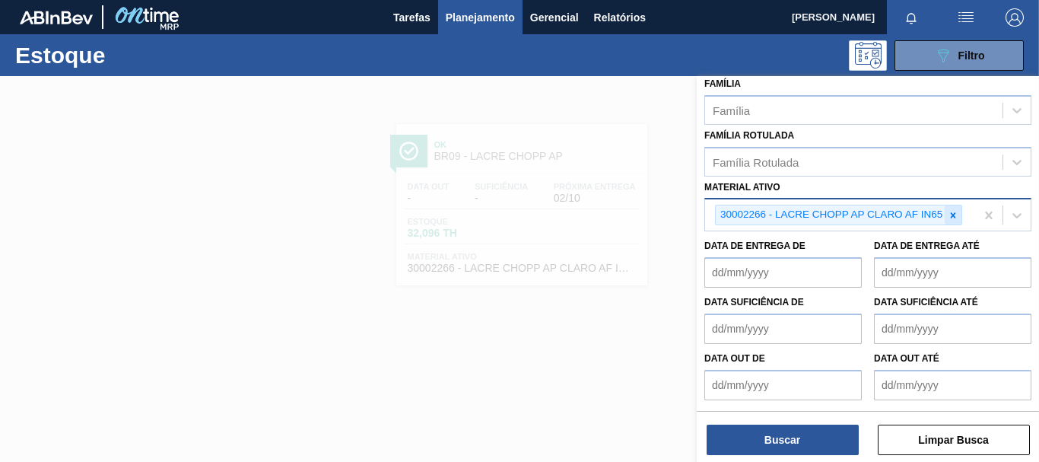
click at [952, 210] on icon at bounding box center [953, 215] width 11 height 11
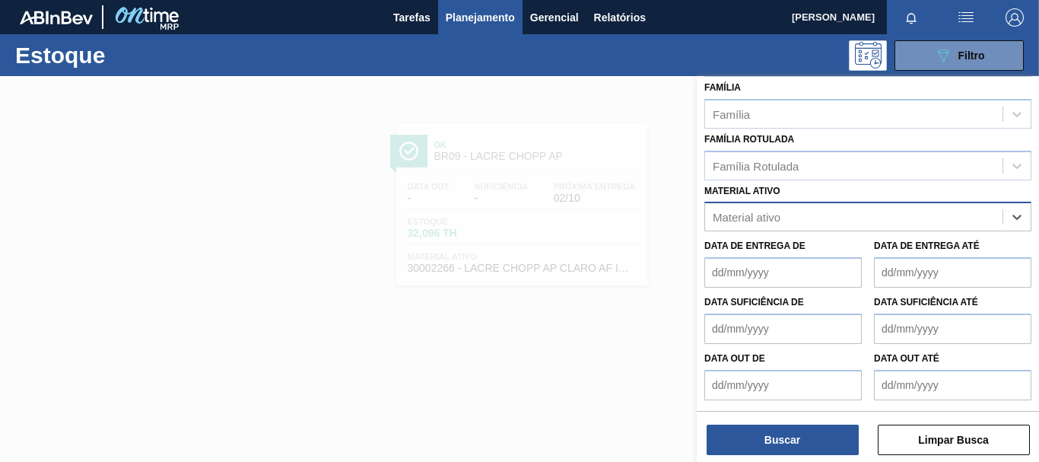
scroll to position [265, 0]
paste ativo "20009215"
type ativo "20009215"
drag, startPoint x: 903, startPoint y: 221, endPoint x: 568, endPoint y: 226, distance: 335.6
click at [697, 226] on div "Status do Estoque Status do Estoque Origem Origem Destino Destino Coordenação C…" at bounding box center [868, 307] width 342 height 462
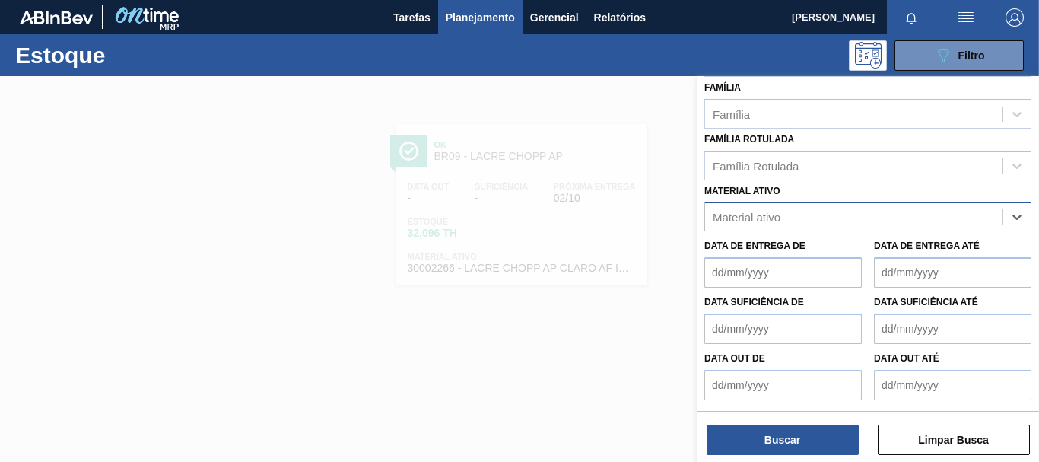
click at [811, 224] on div "option 30002266 - LACRE CHOPP AP CLARO AF IN65, deselected. Select is focused ,…" at bounding box center [868, 217] width 327 height 30
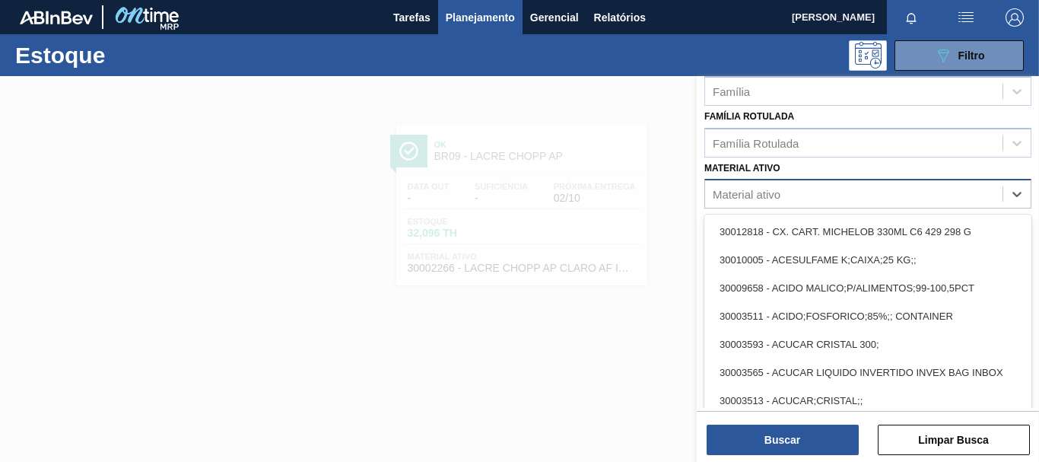
paste ativo "20005465"
type ativo "20005465"
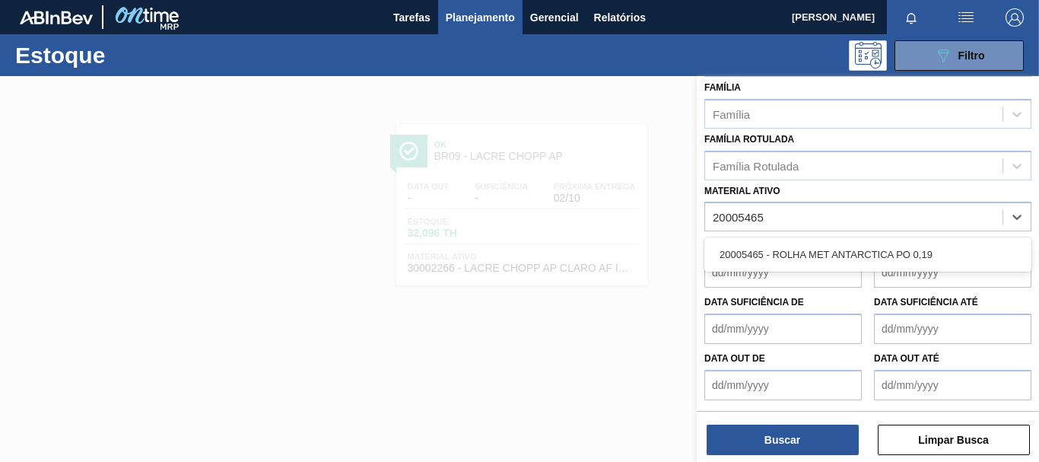
click at [826, 270] on div "20005465 - ROLHA MET ANTARCTICA PO 0,19" at bounding box center [868, 254] width 327 height 34
drag, startPoint x: 764, startPoint y: 207, endPoint x: 631, endPoint y: 194, distance: 133.8
click at [697, 194] on div "Status do Estoque Status do Estoque Origem Origem Destino Destino Coordenação C…" at bounding box center [868, 307] width 342 height 462
paste ativo "20009215"
type ativo "20009215"
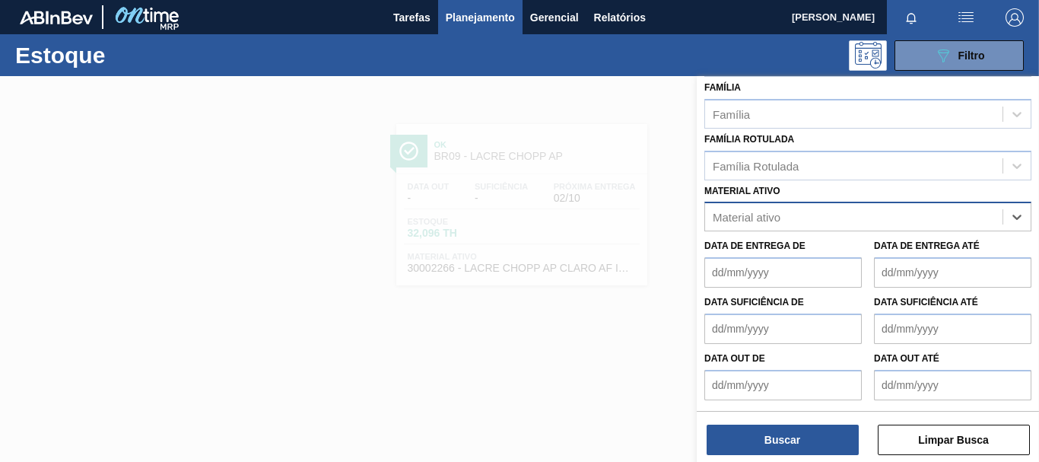
click at [788, 215] on div "Material ativo" at bounding box center [854, 217] width 298 height 22
paste ativo "20005465"
type ativo "20005465"
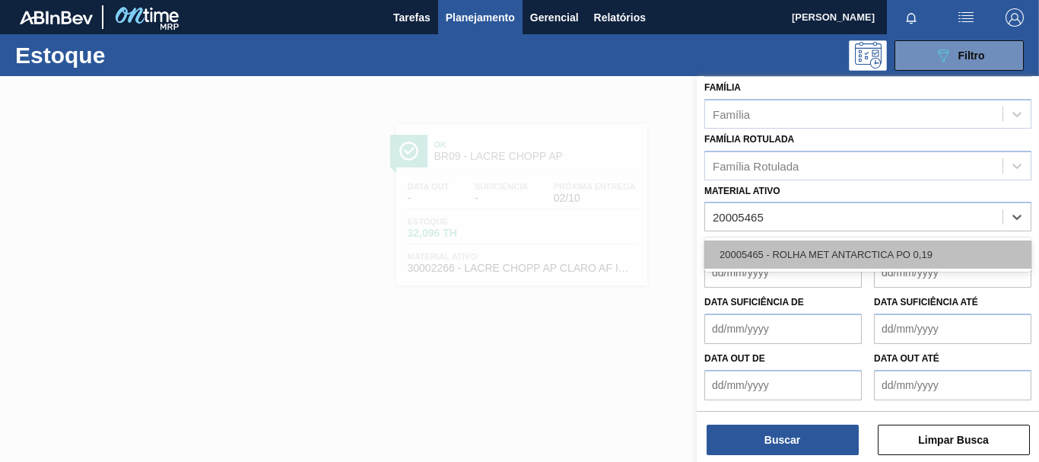
click at [836, 248] on div "20005465 - ROLHA MET ANTARCTICA PO 0,19" at bounding box center [868, 254] width 327 height 28
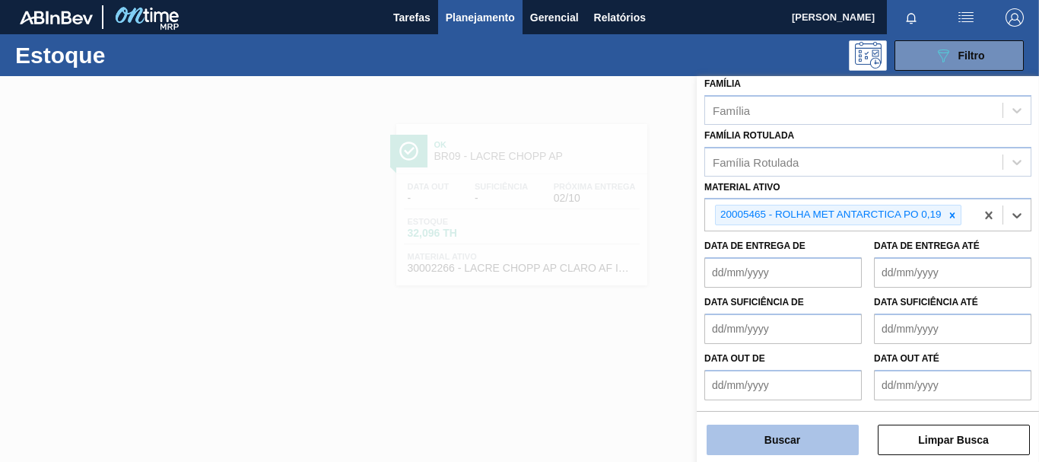
click at [798, 441] on button "Buscar" at bounding box center [783, 440] width 152 height 30
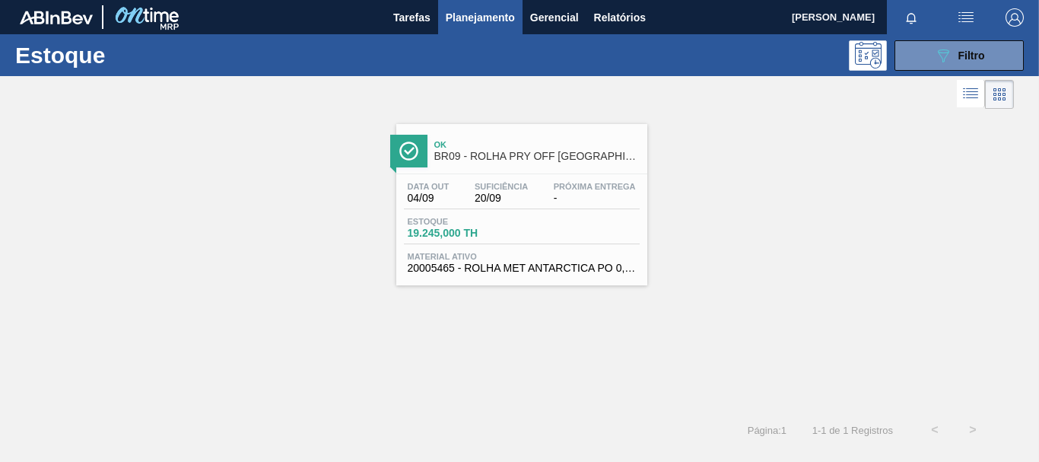
click at [589, 238] on div "Estoque 19.245,000 TH" at bounding box center [522, 230] width 236 height 27
